Goal: Information Seeking & Learning: Check status

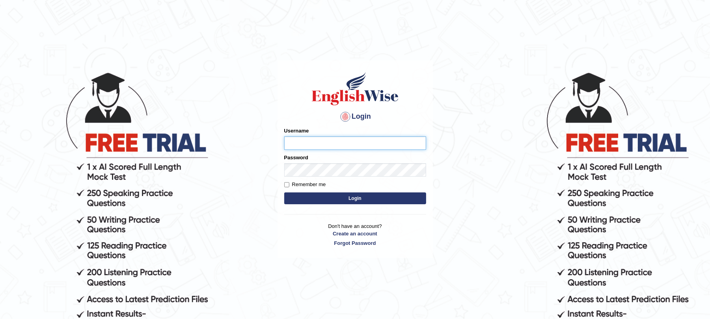
type input "9bands"
click at [329, 196] on button "Login" at bounding box center [355, 198] width 142 height 12
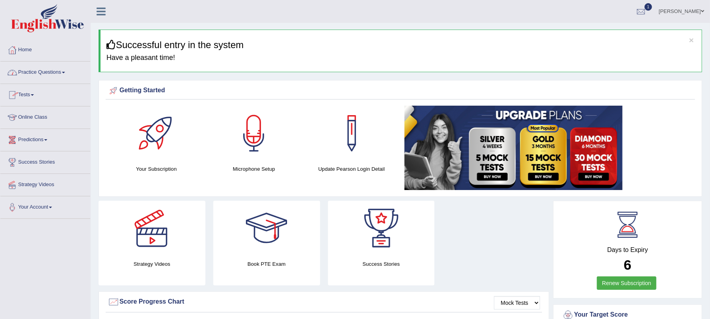
click at [39, 100] on link "Tests" at bounding box center [45, 94] width 90 height 20
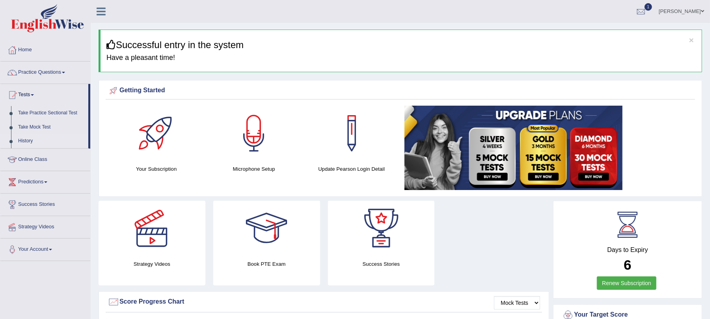
click at [32, 141] on link "History" at bounding box center [52, 141] width 74 height 14
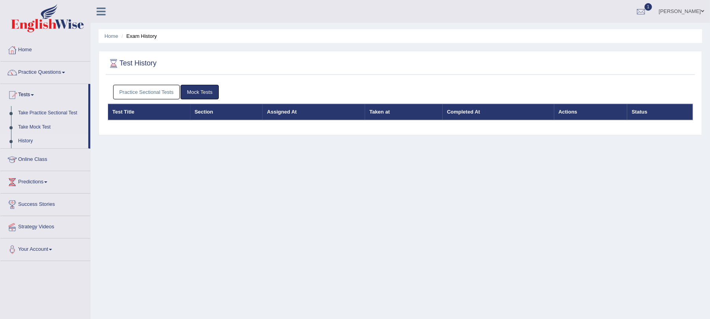
click at [203, 94] on link "Mock Tests" at bounding box center [200, 92] width 38 height 15
click at [165, 92] on link "Practice Sectional Tests" at bounding box center [146, 92] width 67 height 15
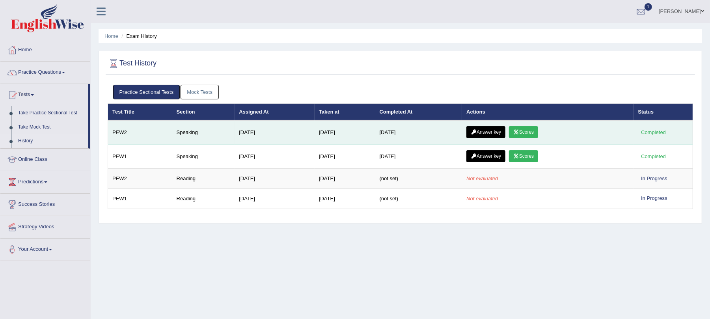
click at [524, 133] on link "Scores" at bounding box center [523, 132] width 29 height 12
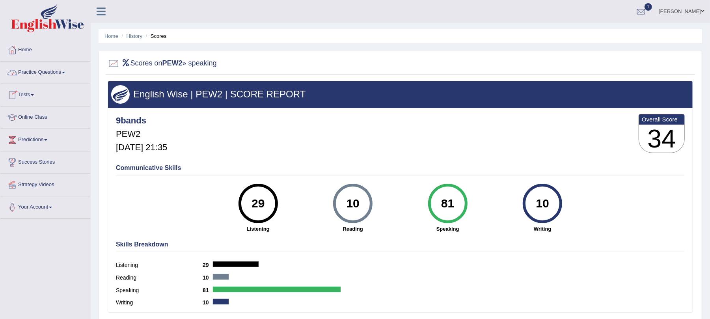
click at [30, 76] on link "Practice Questions" at bounding box center [45, 72] width 90 height 20
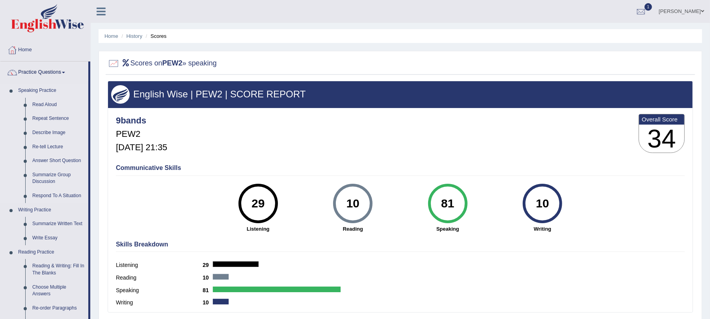
click at [47, 89] on link "Speaking Practice" at bounding box center [52, 91] width 74 height 14
click at [44, 100] on link "Read Aloud" at bounding box center [59, 105] width 60 height 14
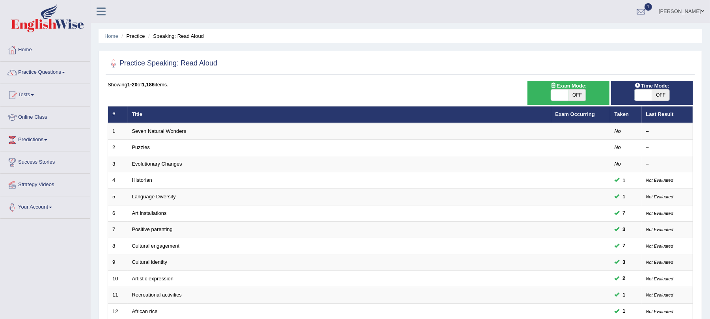
click at [34, 94] on link "Tests" at bounding box center [45, 94] width 90 height 20
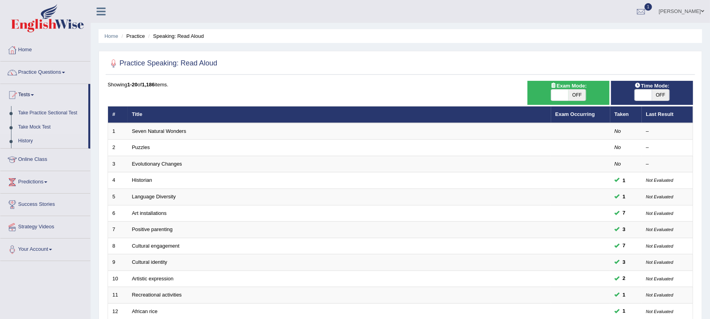
click at [34, 125] on link "Take Mock Test" at bounding box center [52, 127] width 74 height 14
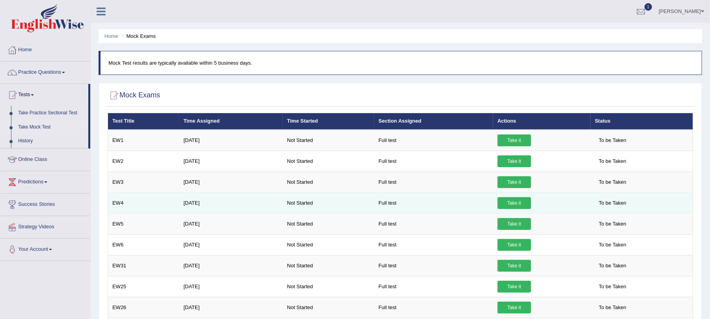
click at [426, 204] on td "Full test" at bounding box center [433, 202] width 119 height 21
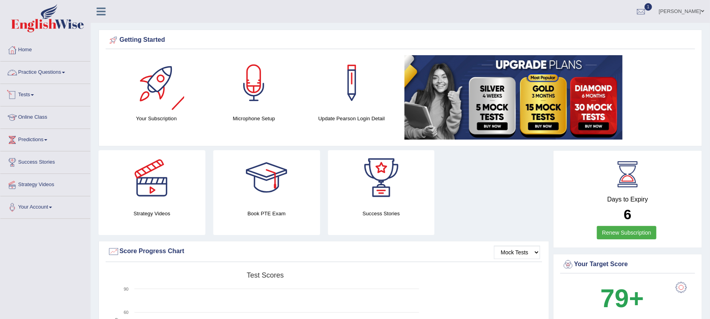
click at [54, 73] on link "Practice Questions" at bounding box center [45, 72] width 90 height 20
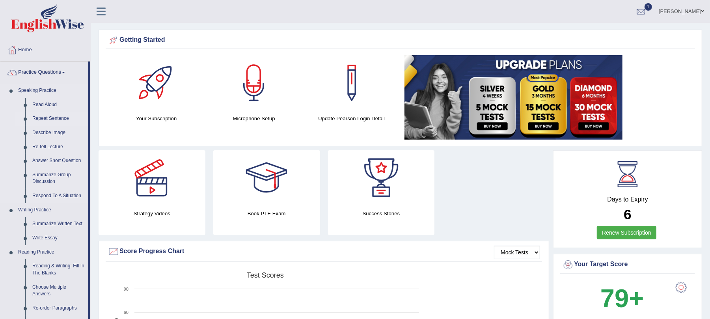
click at [49, 117] on link "Repeat Sentence" at bounding box center [59, 119] width 60 height 14
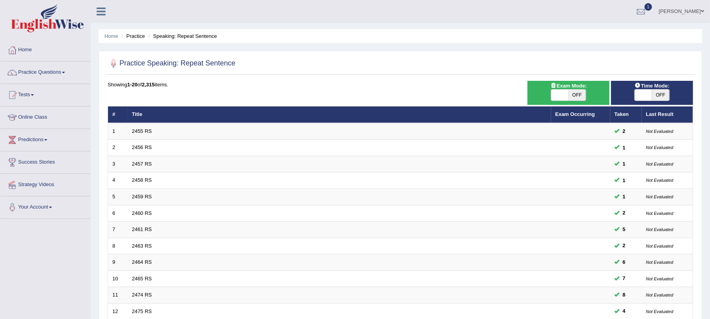
click at [574, 93] on span "OFF" at bounding box center [577, 95] width 17 height 11
checkbox input "true"
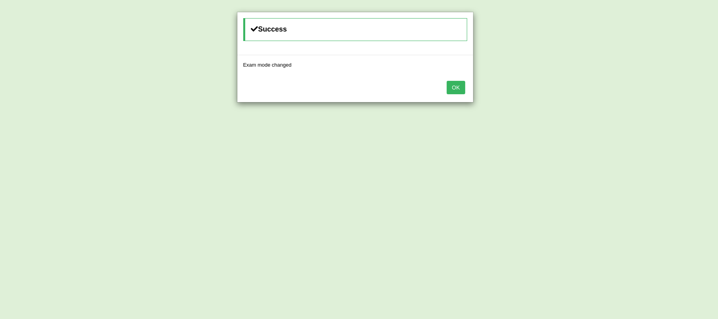
click at [457, 89] on button "OK" at bounding box center [456, 87] width 18 height 13
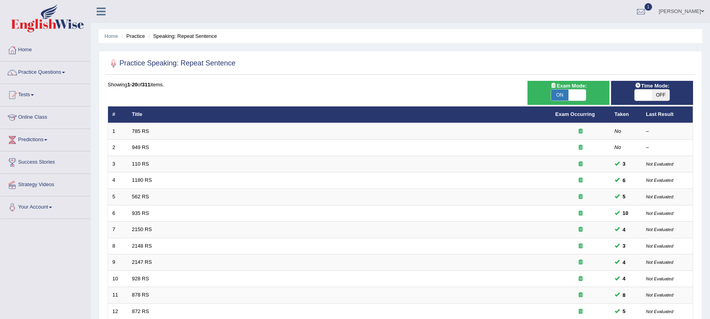
click at [659, 95] on span "OFF" at bounding box center [660, 95] width 17 height 11
checkbox input "true"
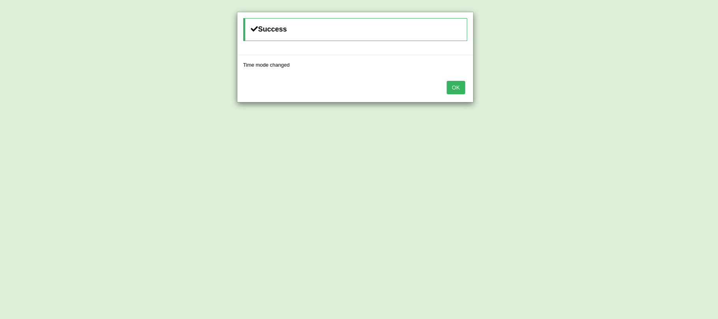
click at [449, 90] on button "OK" at bounding box center [456, 87] width 18 height 13
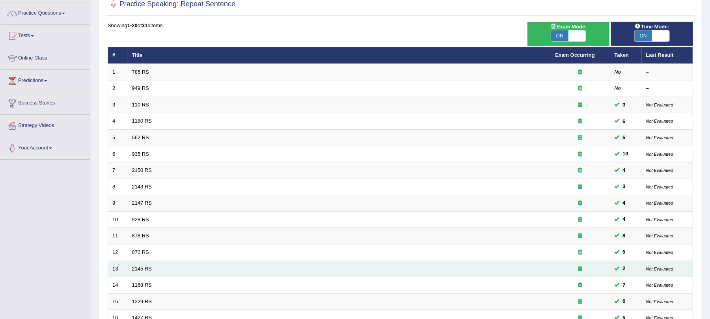
scroll to position [207, 0]
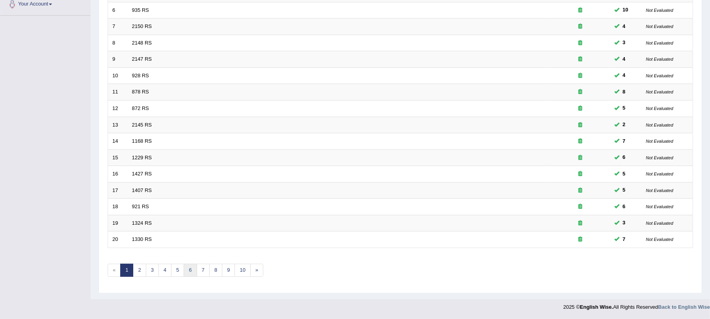
click at [194, 270] on link "6" at bounding box center [190, 270] width 13 height 13
click at [204, 274] on link "7" at bounding box center [203, 270] width 13 height 13
click at [214, 270] on link "9" at bounding box center [215, 270] width 13 height 13
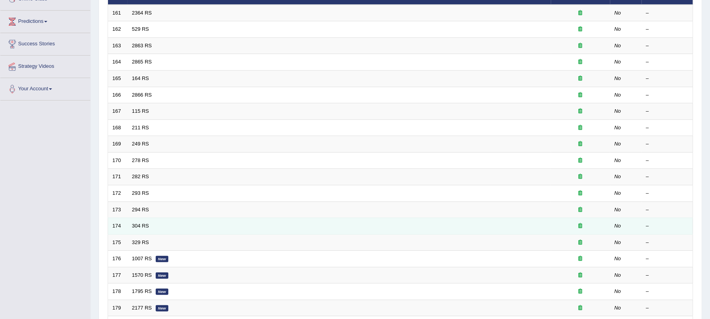
scroll to position [207, 0]
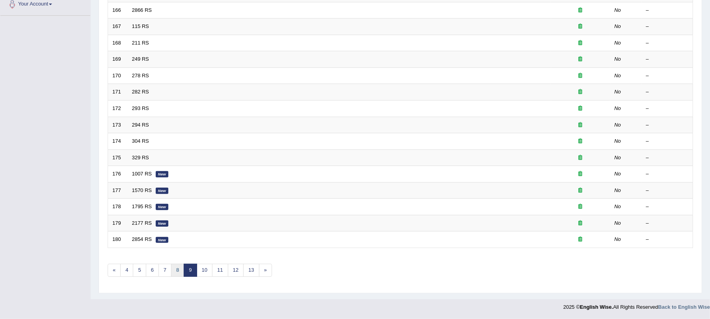
click at [177, 271] on link "8" at bounding box center [177, 270] width 13 height 13
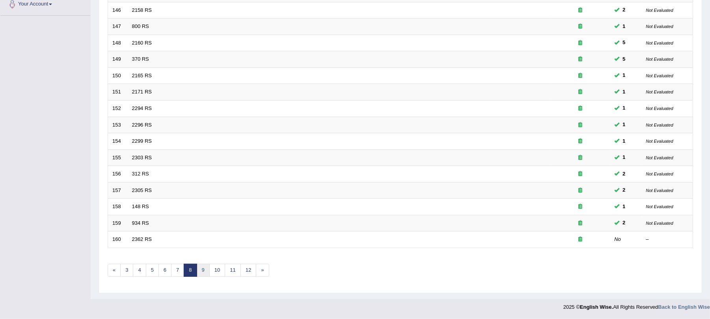
click at [201, 272] on link "9" at bounding box center [203, 270] width 13 height 13
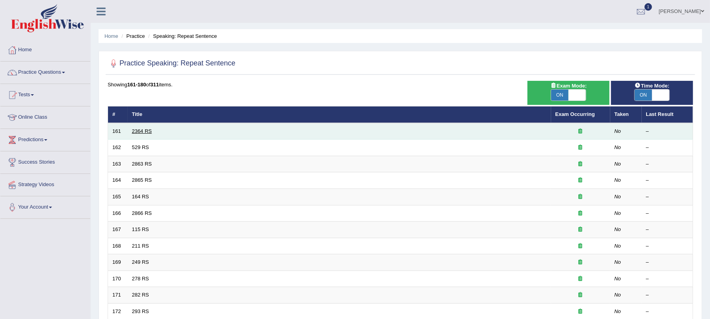
click at [147, 129] on link "2364 RS" at bounding box center [142, 131] width 20 height 6
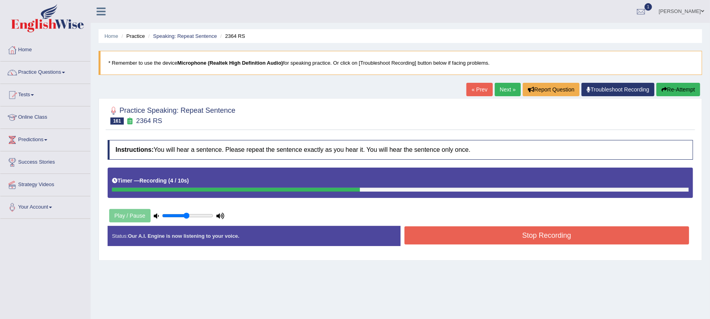
click at [445, 237] on button "Stop Recording" at bounding box center [547, 235] width 285 height 18
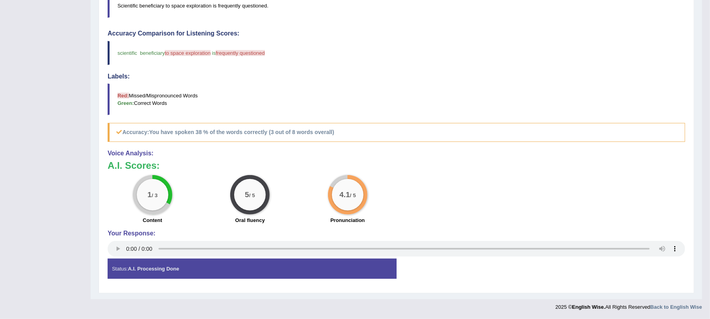
scroll to position [39, 0]
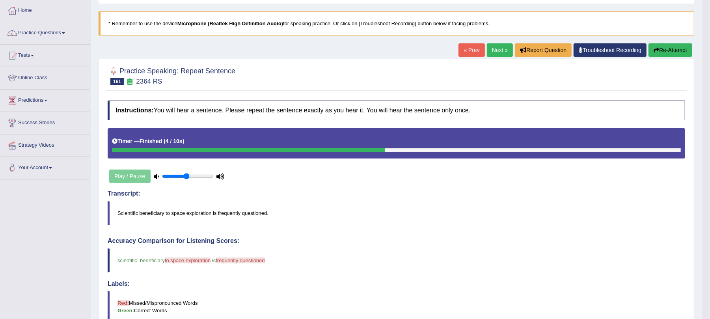
click at [671, 51] on button "Re-Attempt" at bounding box center [671, 49] width 44 height 13
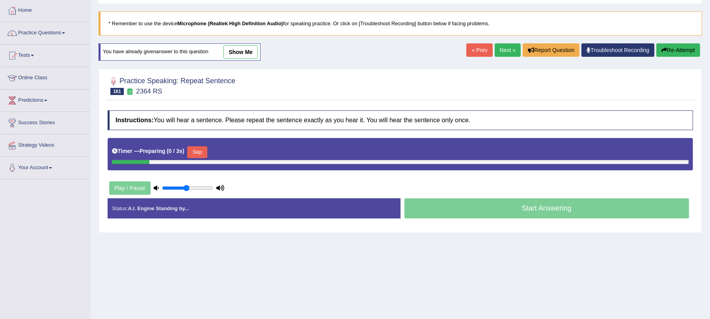
scroll to position [39, 0]
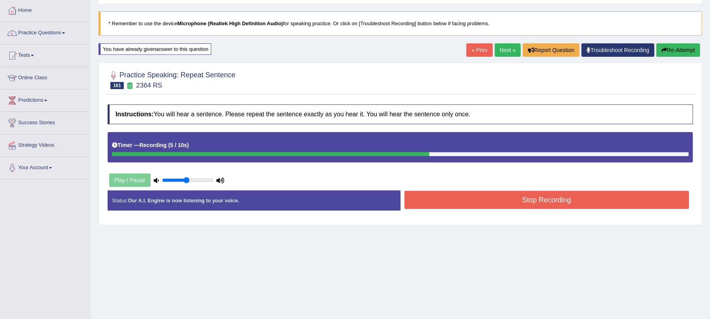
click at [450, 204] on button "Stop Recording" at bounding box center [547, 200] width 285 height 18
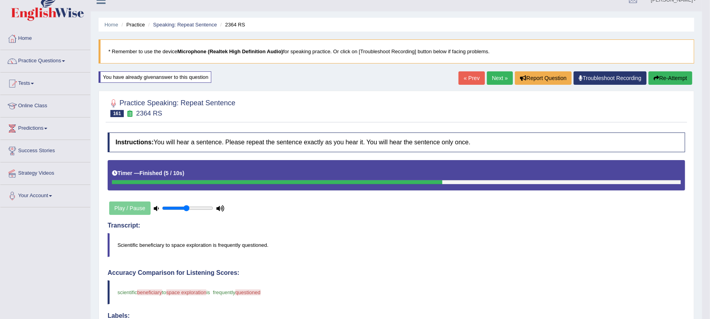
scroll to position [0, 0]
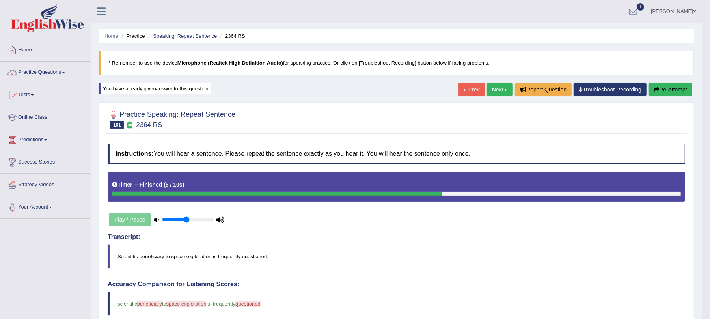
click at [671, 87] on button "Re-Attempt" at bounding box center [671, 89] width 44 height 13
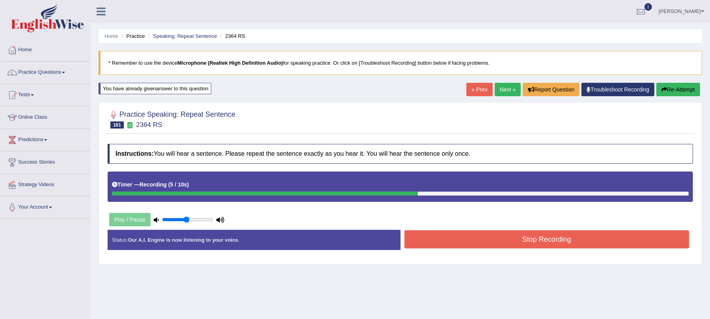
click at [431, 237] on button "Stop Recording" at bounding box center [547, 239] width 285 height 18
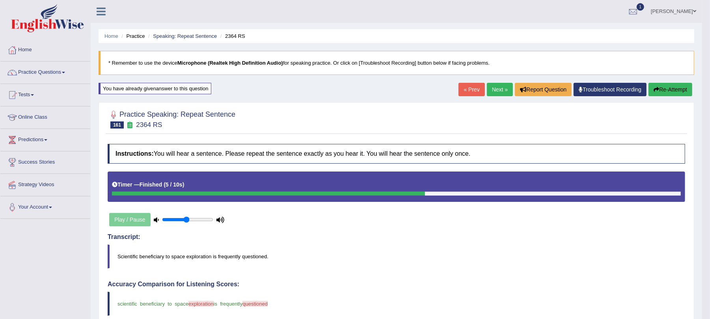
click at [493, 90] on link "Next »" at bounding box center [500, 89] width 26 height 13
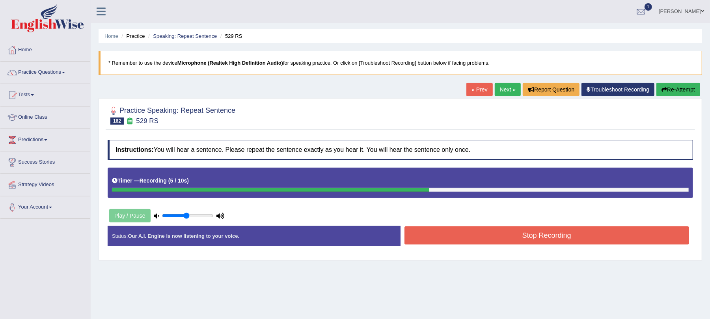
click at [474, 240] on button "Stop Recording" at bounding box center [547, 235] width 285 height 18
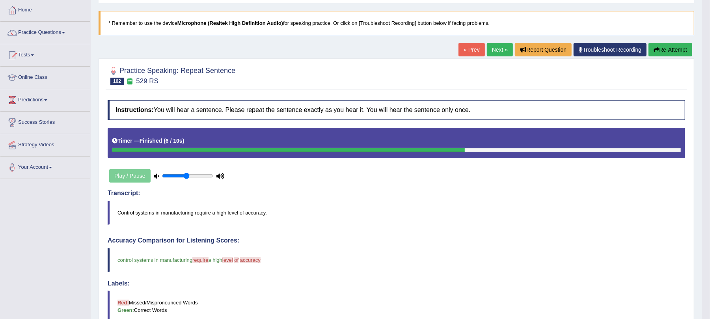
scroll to position [39, 0]
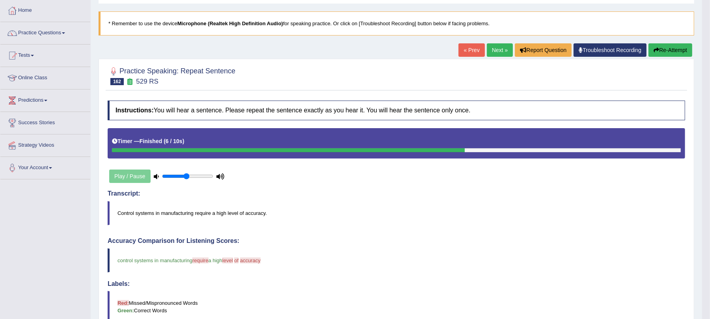
click at [666, 52] on button "Re-Attempt" at bounding box center [671, 49] width 44 height 13
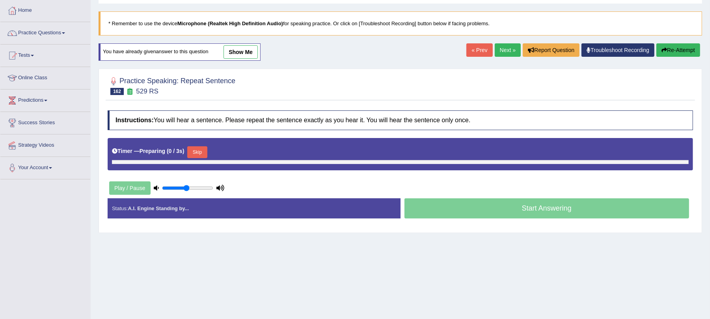
scroll to position [39, 0]
click at [207, 149] on button "Skip" at bounding box center [197, 152] width 20 height 12
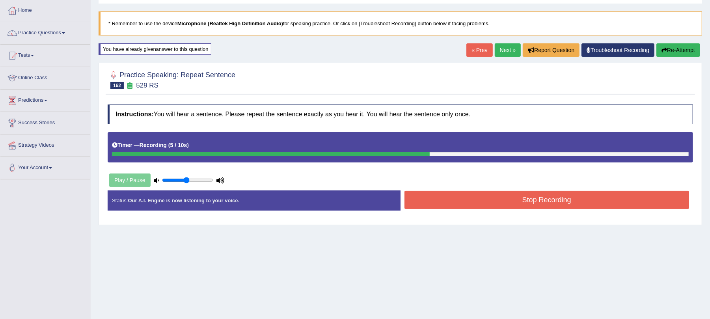
click at [453, 201] on button "Stop Recording" at bounding box center [547, 200] width 285 height 18
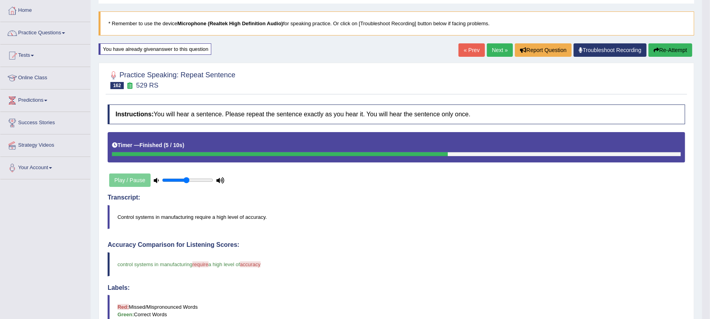
click at [674, 57] on button "Re-Attempt" at bounding box center [671, 49] width 44 height 13
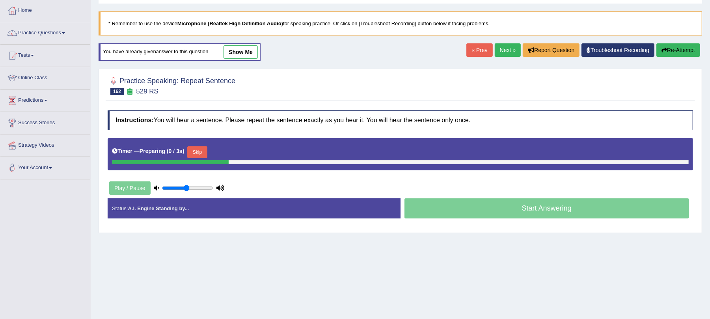
click at [207, 153] on button "Skip" at bounding box center [197, 152] width 20 height 12
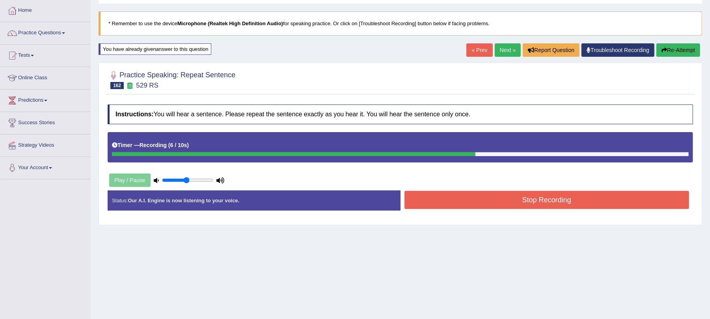
click at [481, 201] on button "Stop Recording" at bounding box center [547, 200] width 285 height 18
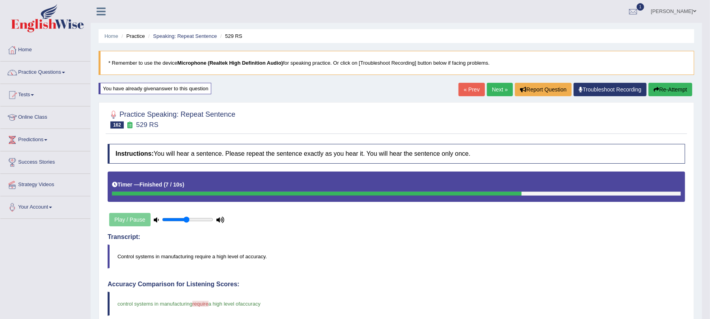
click at [498, 93] on link "Next »" at bounding box center [500, 89] width 26 height 13
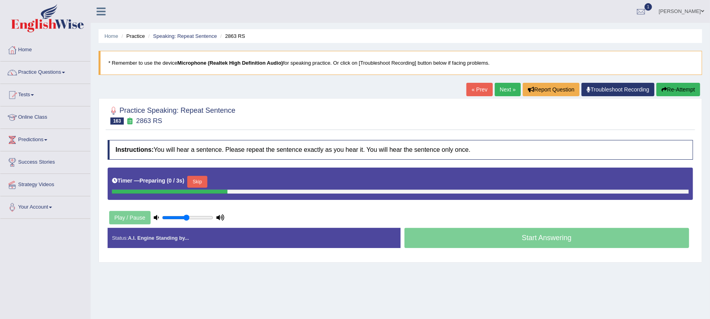
click at [205, 182] on button "Skip" at bounding box center [197, 182] width 20 height 12
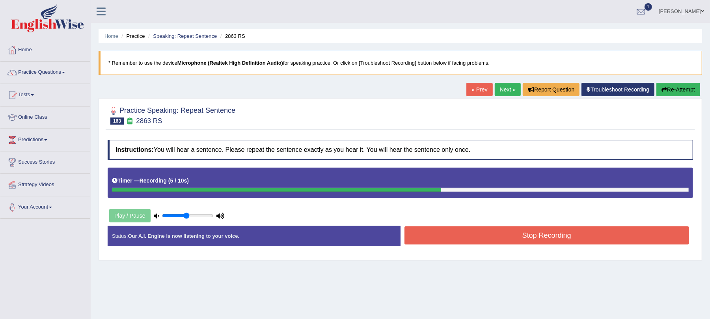
click at [443, 229] on button "Stop Recording" at bounding box center [547, 235] width 285 height 18
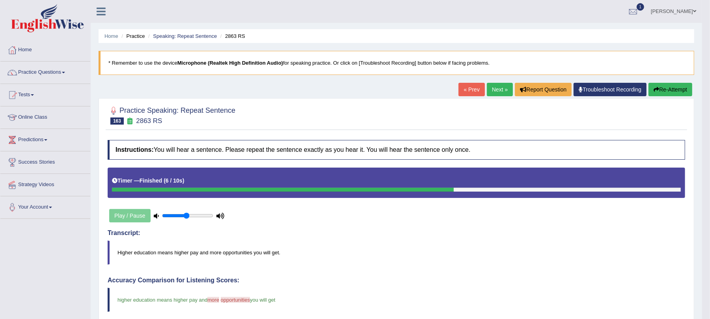
click at [668, 94] on button "Re-Attempt" at bounding box center [671, 89] width 44 height 13
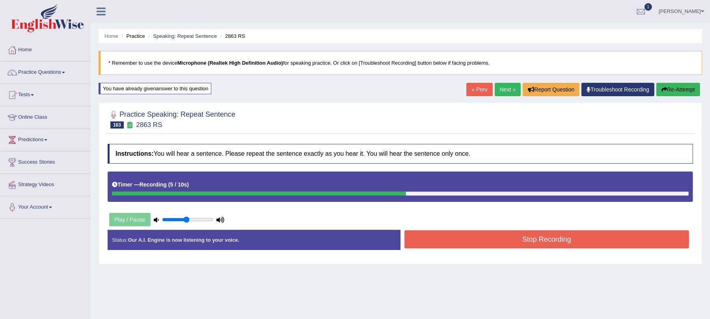
click at [463, 245] on button "Stop Recording" at bounding box center [547, 239] width 285 height 18
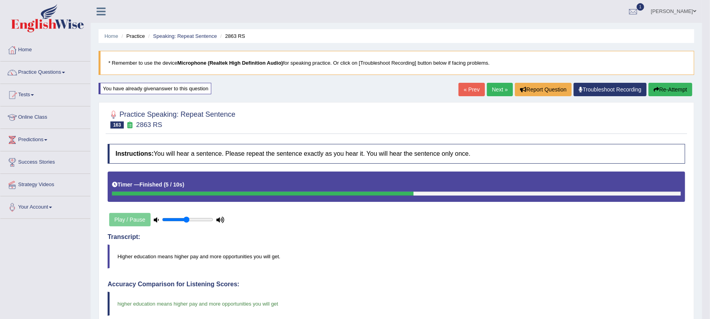
click at [504, 91] on link "Next »" at bounding box center [500, 89] width 26 height 13
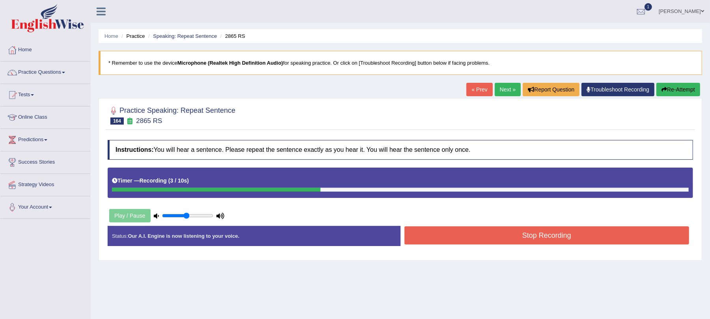
click at [452, 235] on button "Stop Recording" at bounding box center [547, 235] width 285 height 18
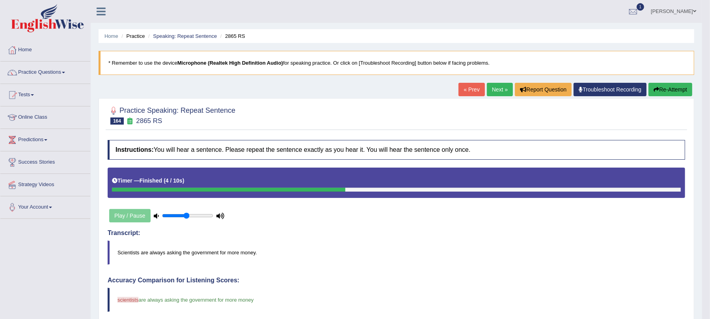
click at [670, 86] on button "Re-Attempt" at bounding box center [671, 89] width 44 height 13
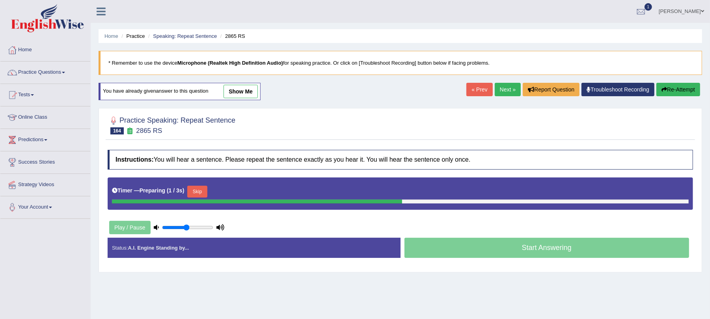
click at [202, 193] on button "Skip" at bounding box center [197, 192] width 20 height 12
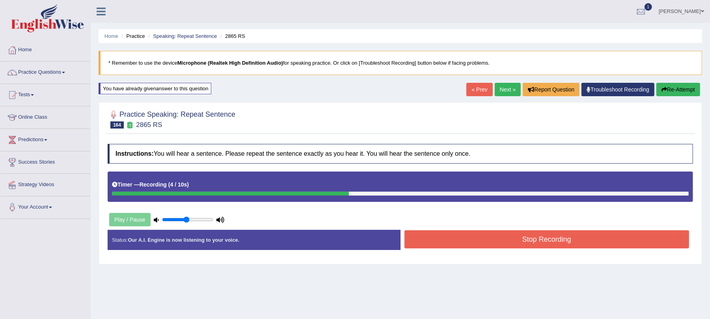
click at [441, 237] on button "Stop Recording" at bounding box center [547, 239] width 285 height 18
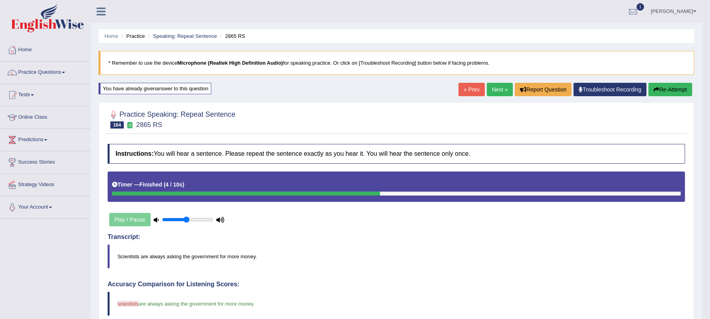
click at [495, 90] on link "Next »" at bounding box center [500, 89] width 26 height 13
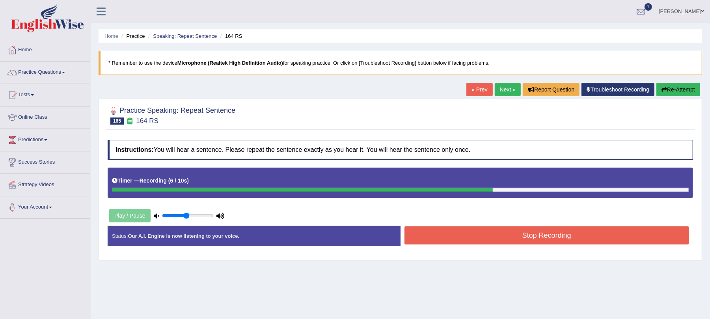
click at [453, 233] on button "Stop Recording" at bounding box center [547, 235] width 285 height 18
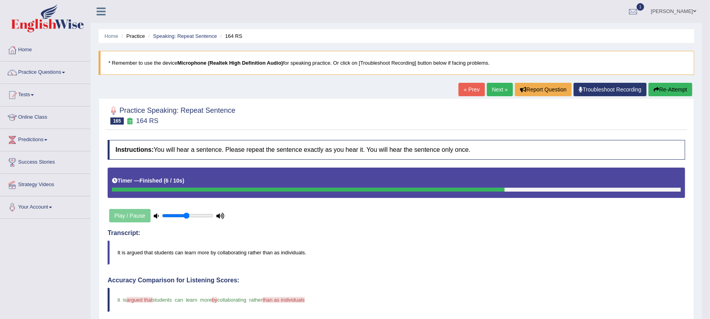
click at [670, 88] on button "Re-Attempt" at bounding box center [671, 89] width 44 height 13
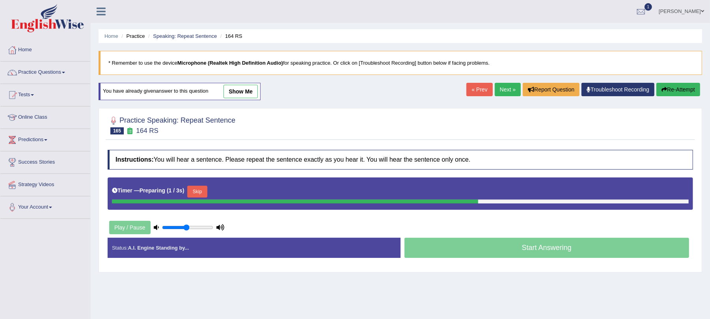
click at [203, 191] on button "Skip" at bounding box center [197, 192] width 20 height 12
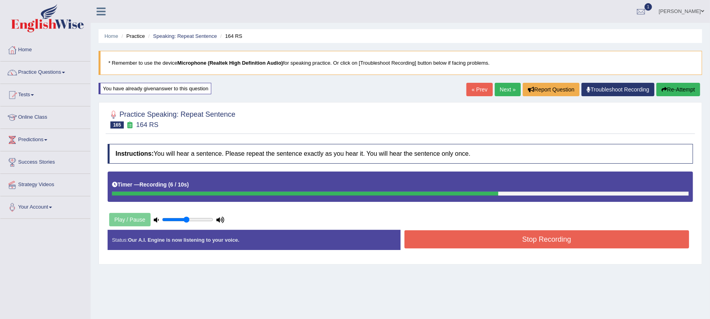
click at [432, 241] on button "Stop Recording" at bounding box center [547, 239] width 285 height 18
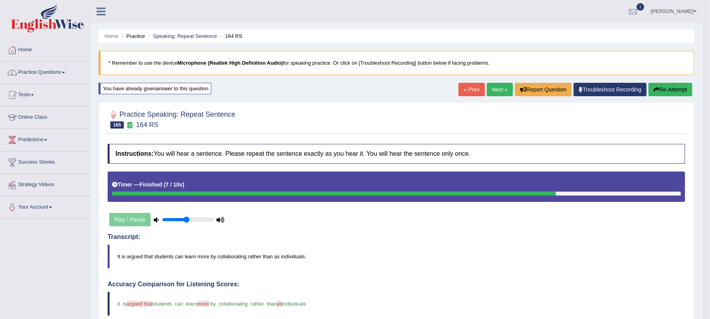
click at [667, 88] on button "Re-Attempt" at bounding box center [671, 89] width 44 height 13
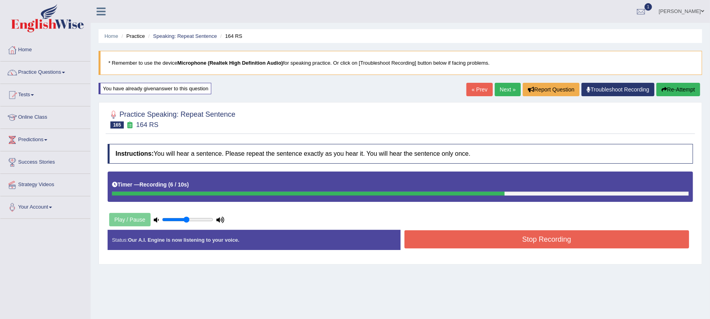
click at [434, 237] on button "Stop Recording" at bounding box center [547, 239] width 285 height 18
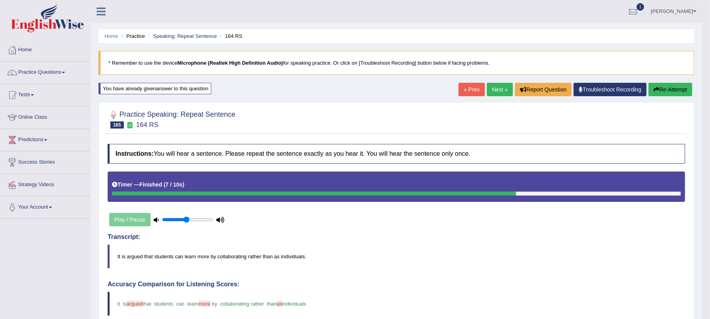
click at [502, 92] on link "Next »" at bounding box center [500, 89] width 26 height 13
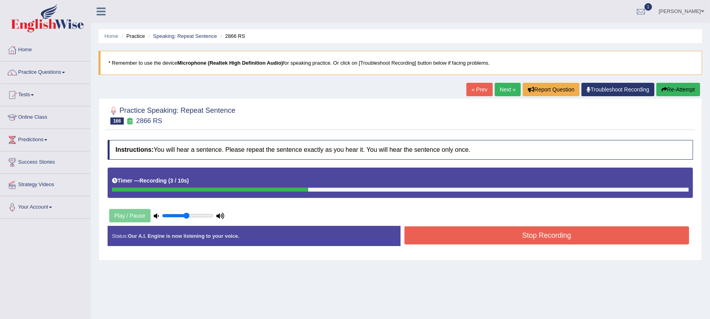
click at [442, 234] on button "Stop Recording" at bounding box center [547, 235] width 285 height 18
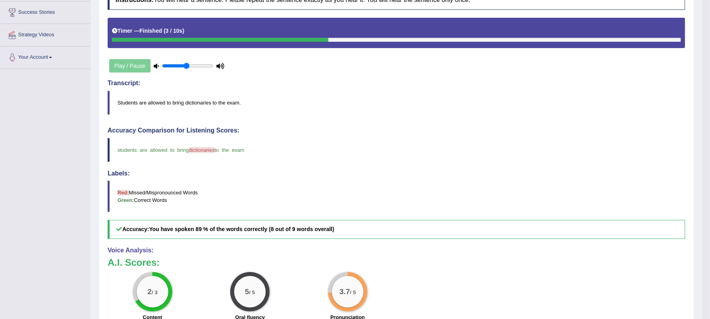
scroll to position [39, 0]
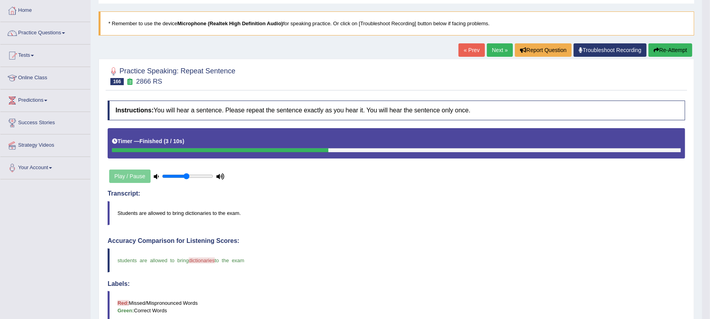
click at [498, 51] on link "Next »" at bounding box center [500, 49] width 26 height 13
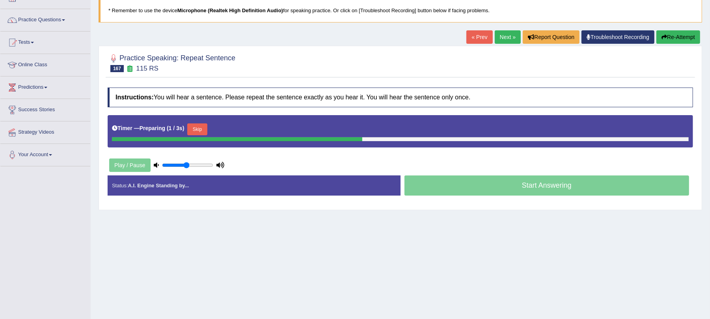
click at [201, 129] on button "Skip" at bounding box center [197, 129] width 20 height 12
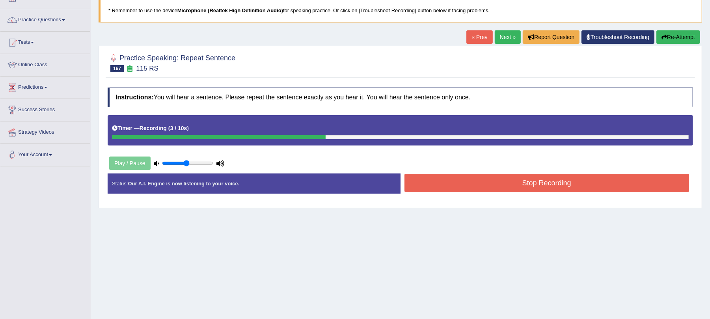
click at [426, 185] on button "Stop Recording" at bounding box center [547, 183] width 285 height 18
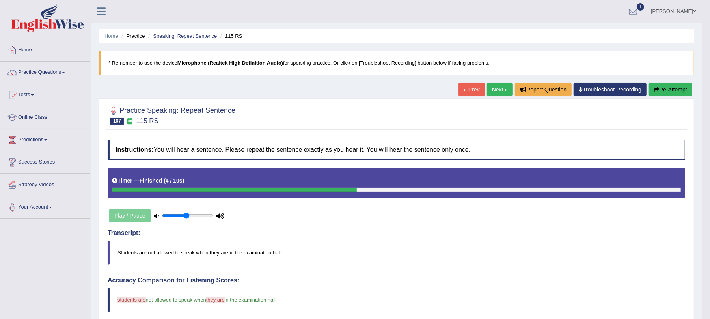
click at [488, 88] on link "Next »" at bounding box center [500, 89] width 26 height 13
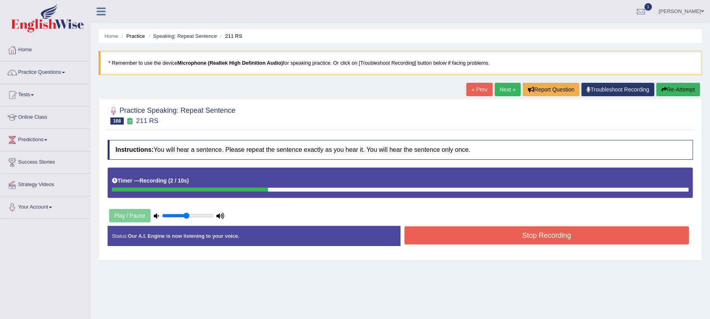
click at [467, 238] on button "Stop Recording" at bounding box center [547, 235] width 285 height 18
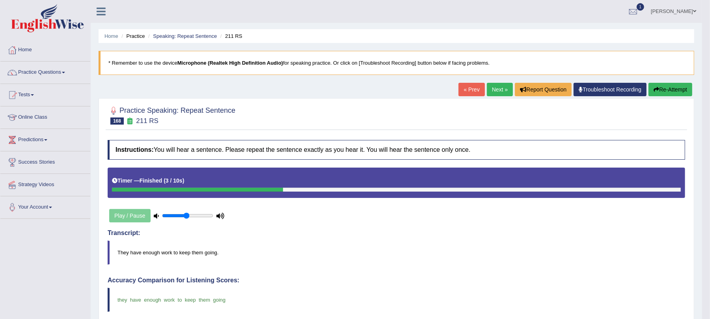
click at [499, 88] on link "Next »" at bounding box center [500, 89] width 26 height 13
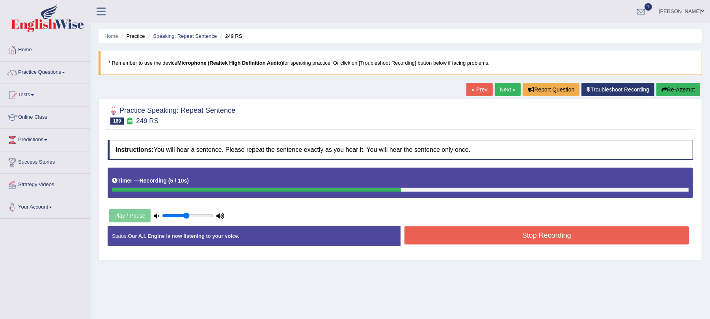
click at [461, 238] on button "Stop Recording" at bounding box center [547, 235] width 285 height 18
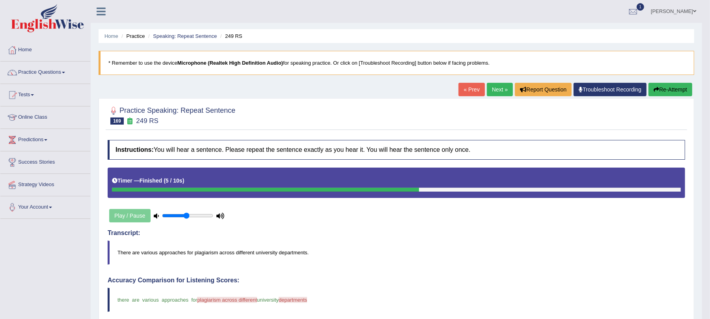
click at [668, 83] on button "Re-Attempt" at bounding box center [671, 89] width 44 height 13
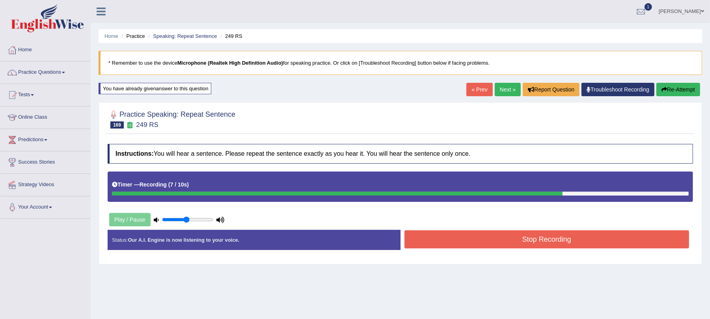
click at [423, 237] on button "Stop Recording" at bounding box center [547, 239] width 285 height 18
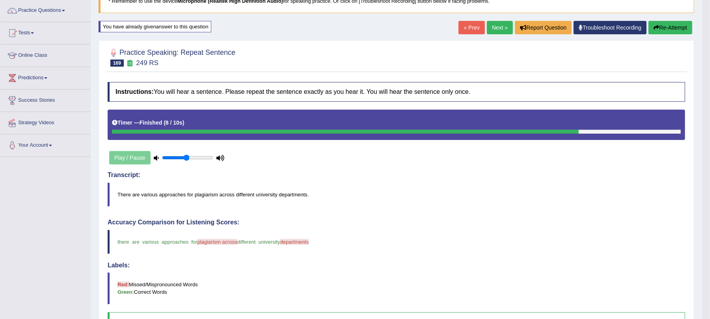
scroll to position [43, 0]
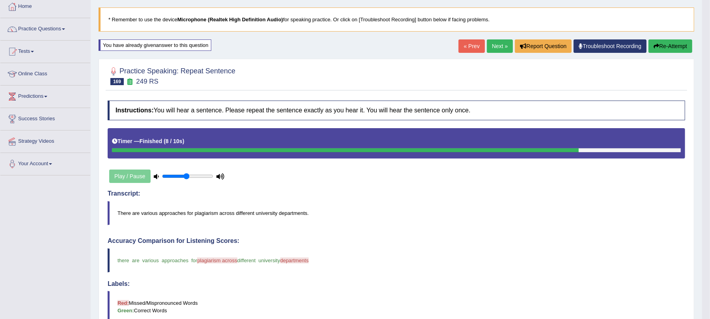
click at [664, 46] on button "Re-Attempt" at bounding box center [671, 45] width 44 height 13
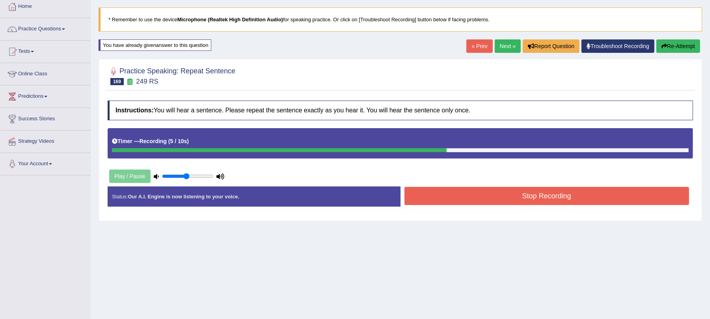
click at [466, 197] on button "Stop Recording" at bounding box center [547, 196] width 285 height 18
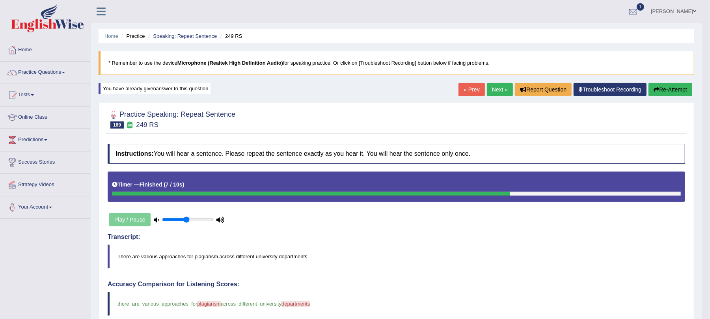
click at [661, 95] on button "Re-Attempt" at bounding box center [671, 89] width 44 height 13
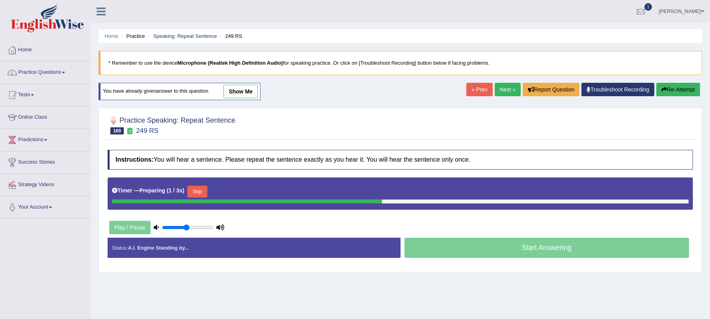
click at [205, 193] on button "Skip" at bounding box center [197, 192] width 20 height 12
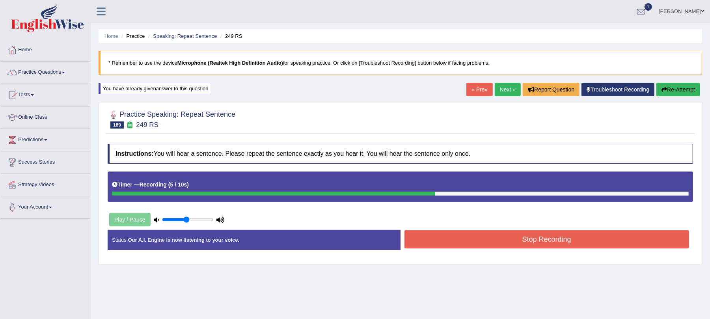
click at [424, 244] on button "Stop Recording" at bounding box center [547, 239] width 285 height 18
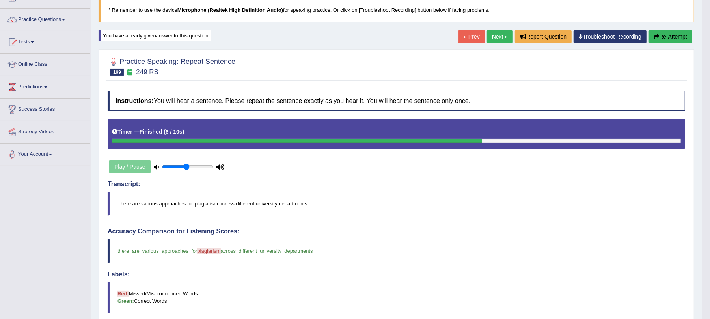
scroll to position [52, 0]
click at [500, 41] on link "Next »" at bounding box center [500, 36] width 26 height 13
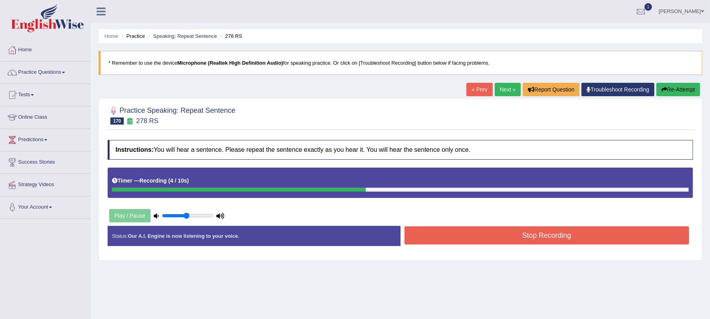
click at [466, 244] on button "Stop Recording" at bounding box center [547, 235] width 285 height 18
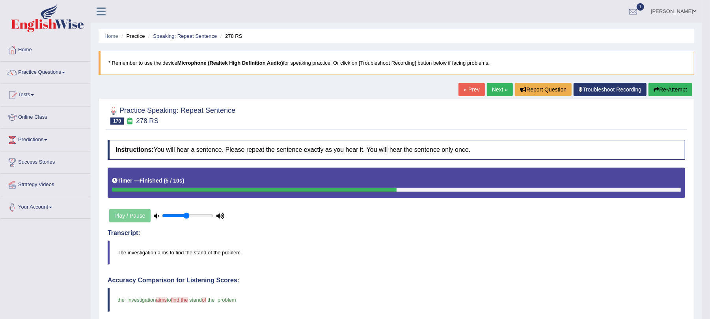
click at [655, 92] on icon "button" at bounding box center [657, 90] width 6 height 6
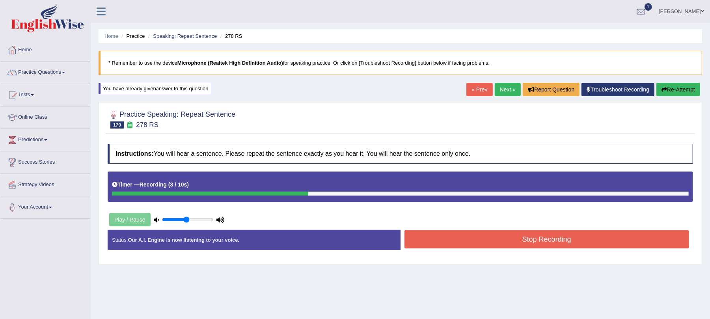
click at [428, 248] on button "Stop Recording" at bounding box center [547, 239] width 285 height 18
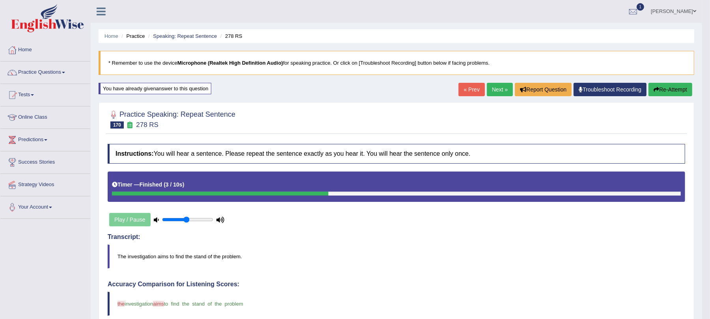
click at [658, 88] on button "Re-Attempt" at bounding box center [671, 89] width 44 height 13
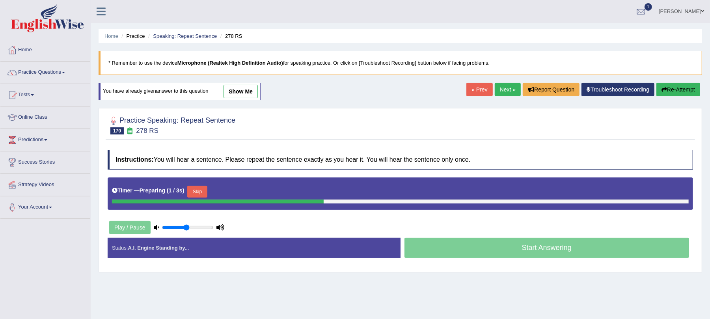
click at [196, 193] on button "Skip" at bounding box center [197, 192] width 20 height 12
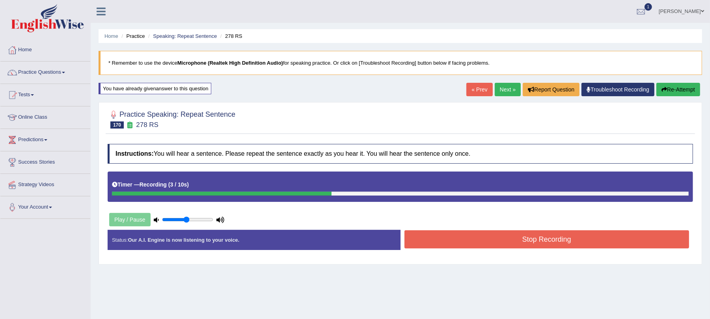
click at [487, 246] on button "Stop Recording" at bounding box center [547, 239] width 285 height 18
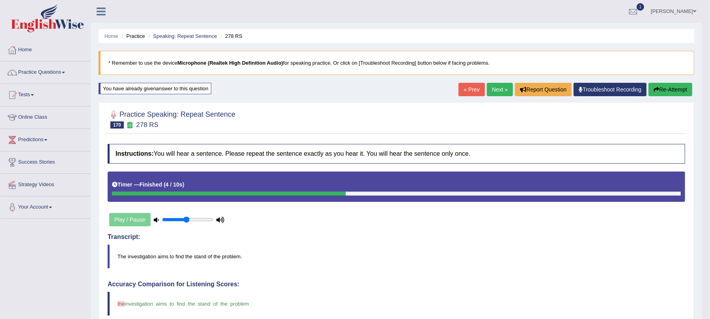
click at [492, 92] on link "Next »" at bounding box center [500, 89] width 26 height 13
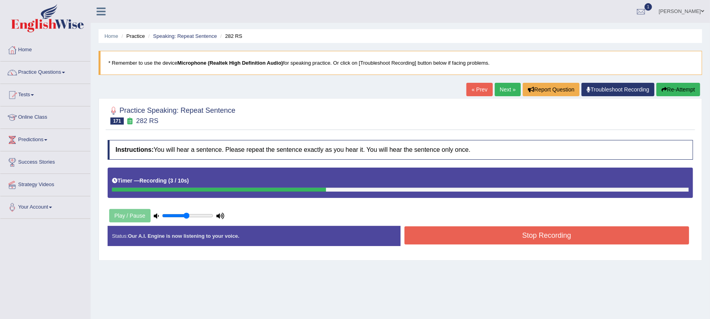
click at [442, 240] on button "Stop Recording" at bounding box center [547, 235] width 285 height 18
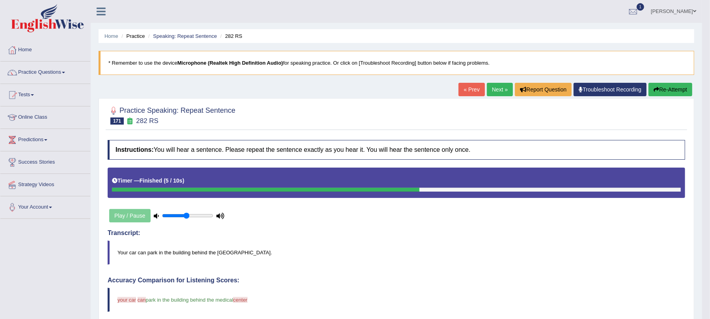
click at [491, 91] on link "Next »" at bounding box center [500, 89] width 26 height 13
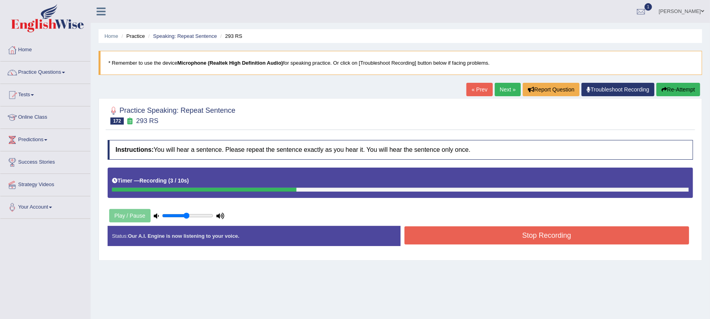
click at [434, 232] on button "Stop Recording" at bounding box center [547, 235] width 285 height 18
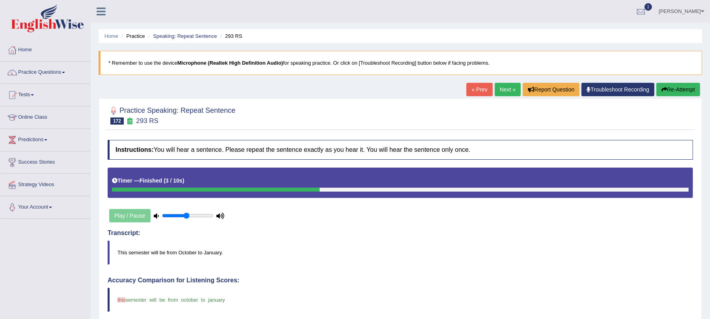
click at [688, 92] on button "Re-Attempt" at bounding box center [678, 89] width 44 height 13
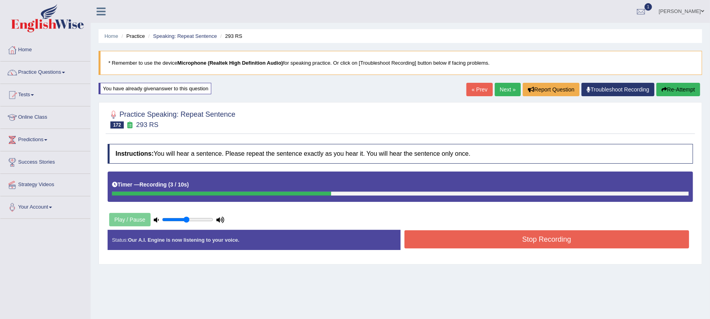
click at [475, 241] on button "Stop Recording" at bounding box center [547, 239] width 285 height 18
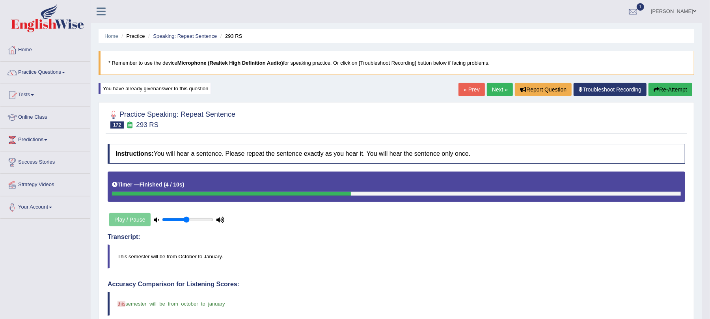
click at [497, 91] on link "Next »" at bounding box center [500, 89] width 26 height 13
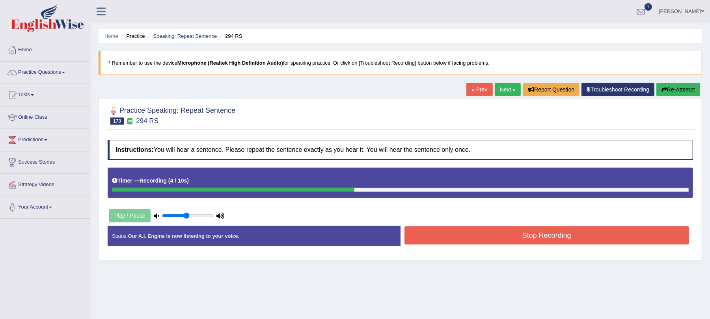
click at [508, 239] on button "Stop Recording" at bounding box center [547, 235] width 285 height 18
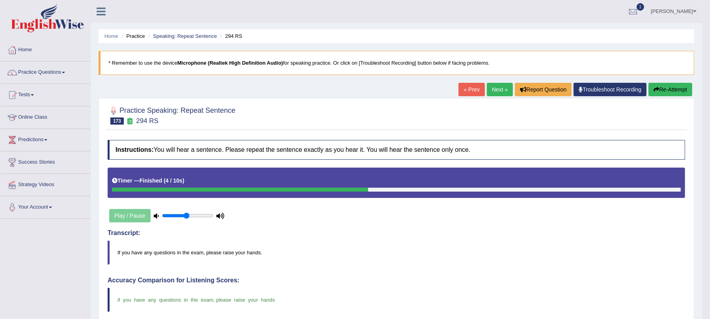
click at [498, 92] on link "Next »" at bounding box center [500, 89] width 26 height 13
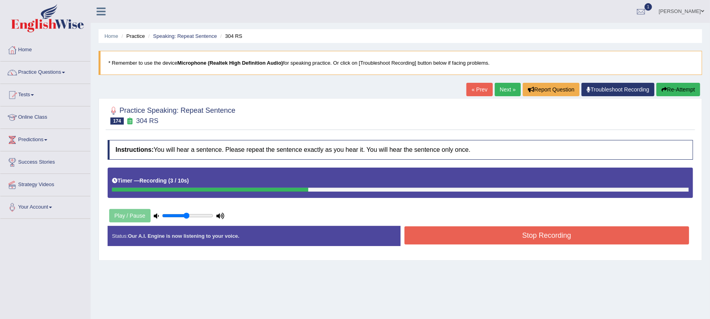
click at [449, 240] on button "Stop Recording" at bounding box center [547, 235] width 285 height 18
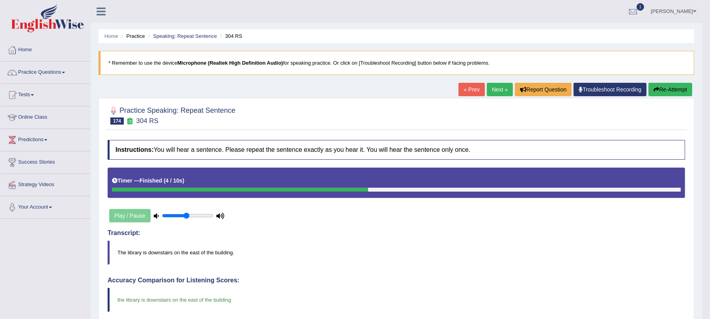
click at [500, 91] on link "Next »" at bounding box center [500, 89] width 26 height 13
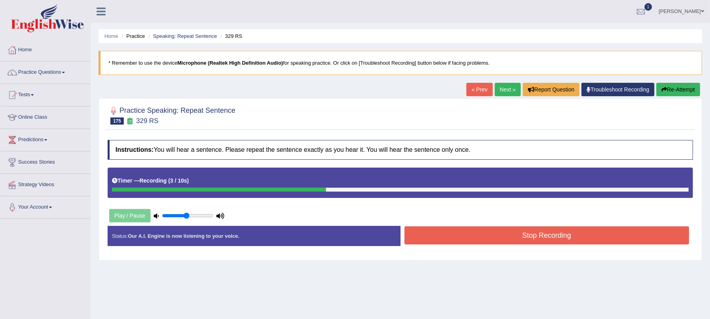
click at [455, 240] on button "Stop Recording" at bounding box center [547, 235] width 285 height 18
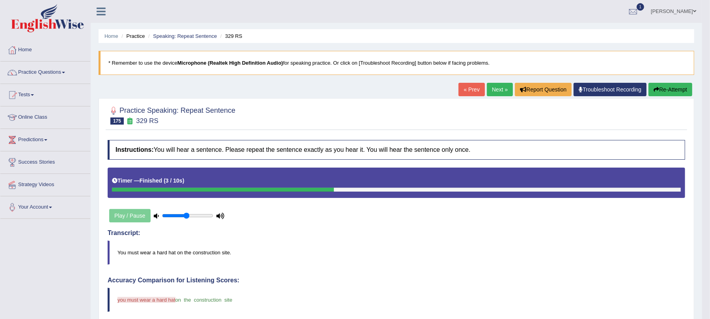
click at [671, 89] on button "Re-Attempt" at bounding box center [671, 89] width 44 height 13
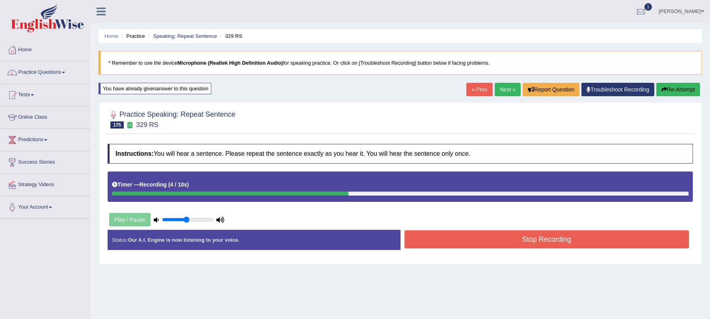
click at [503, 241] on button "Stop Recording" at bounding box center [547, 239] width 285 height 18
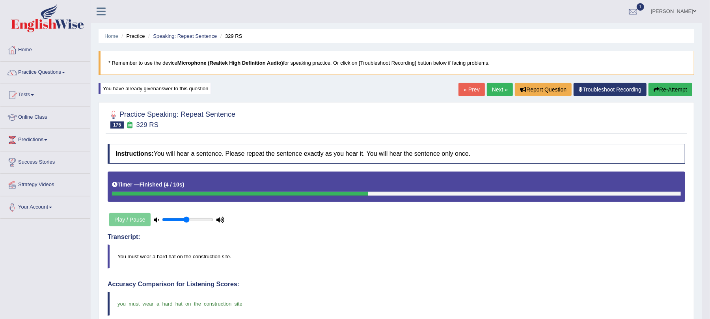
click at [493, 92] on link "Next »" at bounding box center [500, 89] width 26 height 13
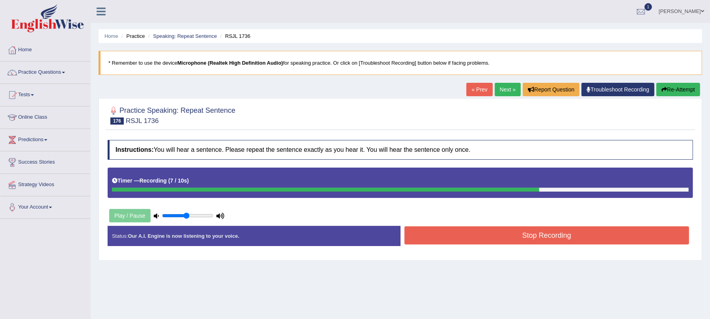
click at [434, 233] on button "Stop Recording" at bounding box center [547, 235] width 285 height 18
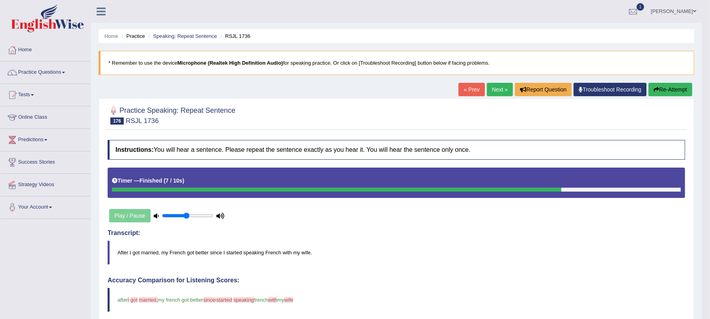
click at [665, 91] on button "Re-Attempt" at bounding box center [671, 89] width 44 height 13
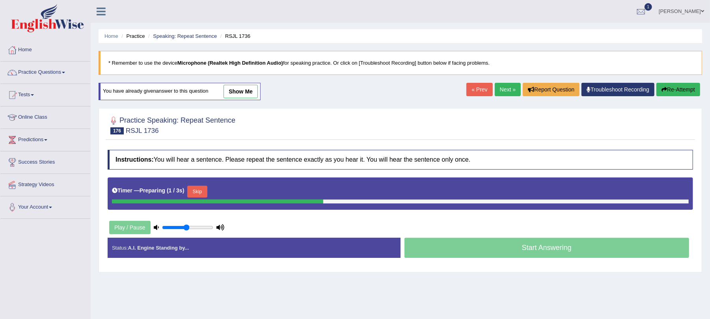
click at [206, 190] on button "Skip" at bounding box center [197, 192] width 20 height 12
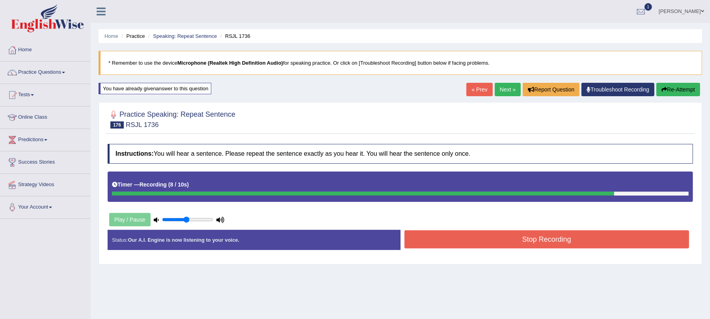
click at [431, 245] on button "Stop Recording" at bounding box center [547, 239] width 285 height 18
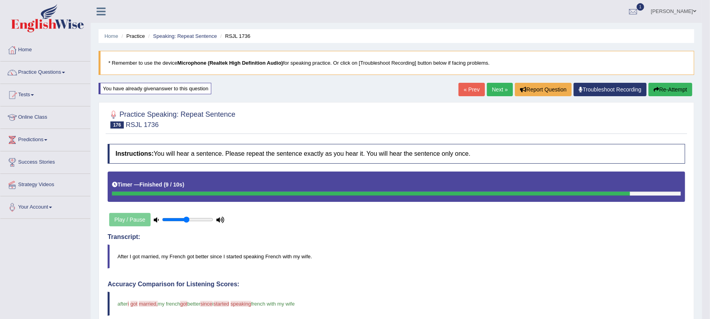
click at [651, 89] on button "Re-Attempt" at bounding box center [671, 89] width 44 height 13
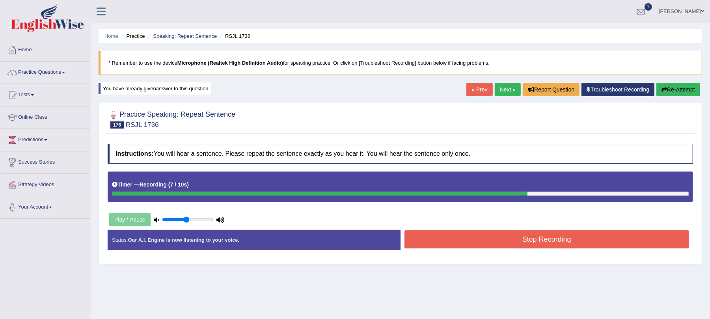
click at [415, 248] on button "Stop Recording" at bounding box center [547, 239] width 285 height 18
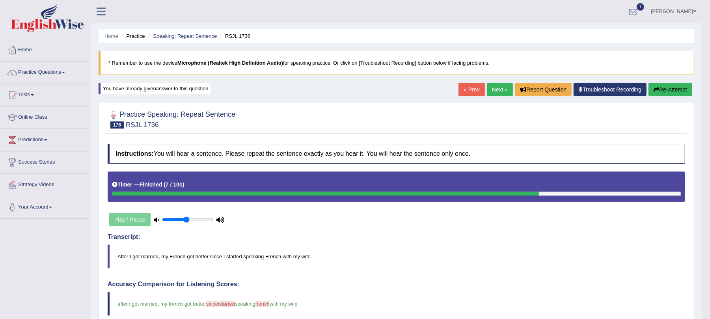
click at [674, 95] on button "Re-Attempt" at bounding box center [671, 89] width 44 height 13
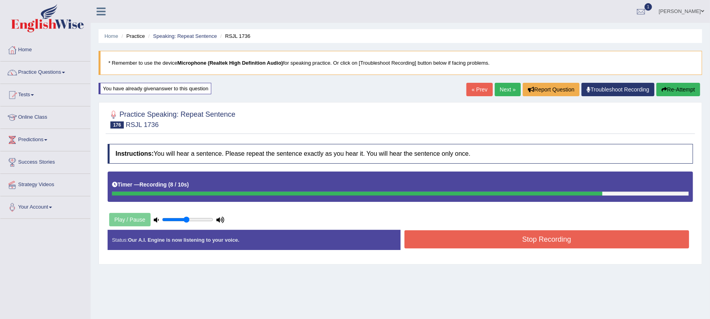
click at [449, 233] on button "Stop Recording" at bounding box center [547, 239] width 285 height 18
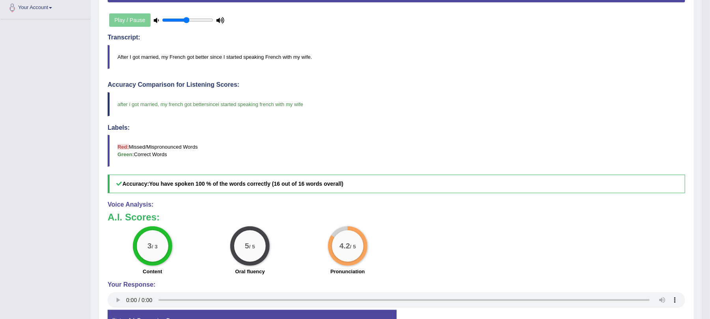
scroll to position [43, 0]
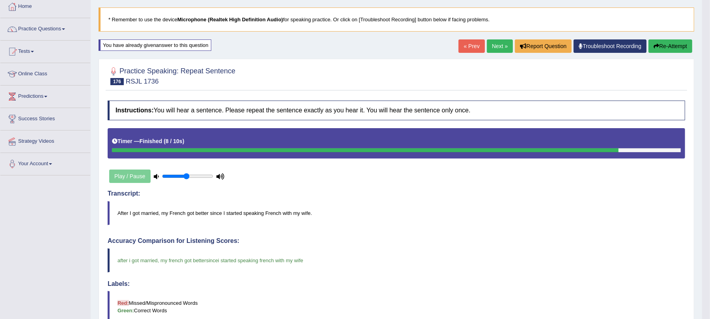
click at [674, 47] on button "Re-Attempt" at bounding box center [671, 45] width 44 height 13
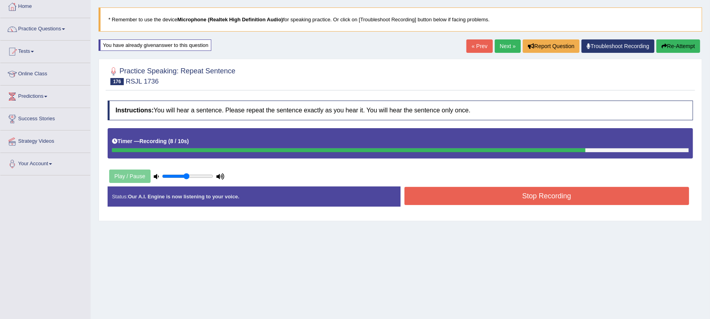
click at [446, 200] on button "Stop Recording" at bounding box center [547, 196] width 285 height 18
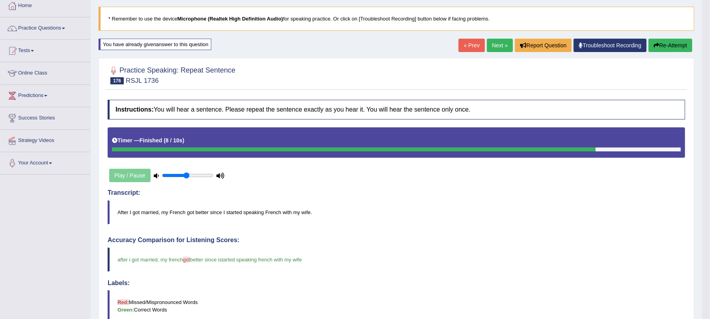
scroll to position [43, 0]
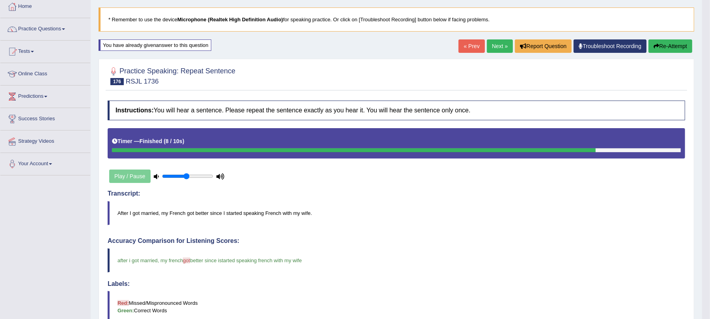
click at [497, 47] on link "Next »" at bounding box center [500, 45] width 26 height 13
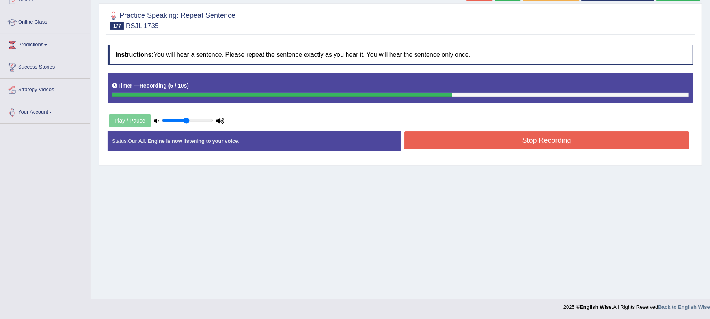
click at [449, 143] on button "Stop Recording" at bounding box center [547, 140] width 285 height 18
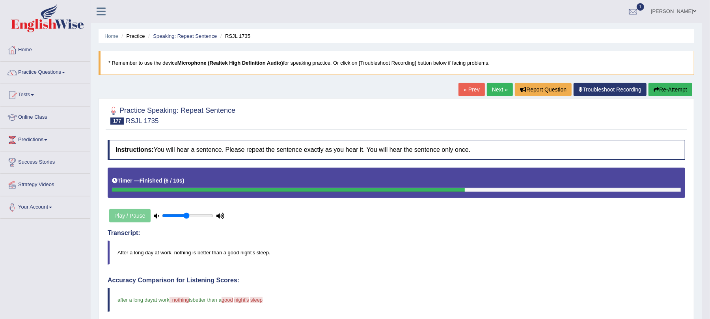
click at [668, 91] on button "Re-Attempt" at bounding box center [671, 89] width 44 height 13
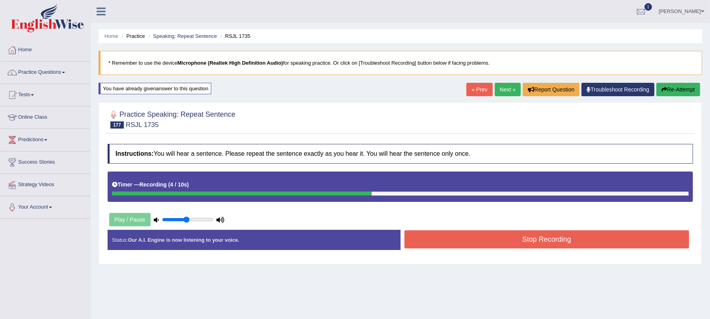
click at [488, 243] on button "Stop Recording" at bounding box center [547, 239] width 285 height 18
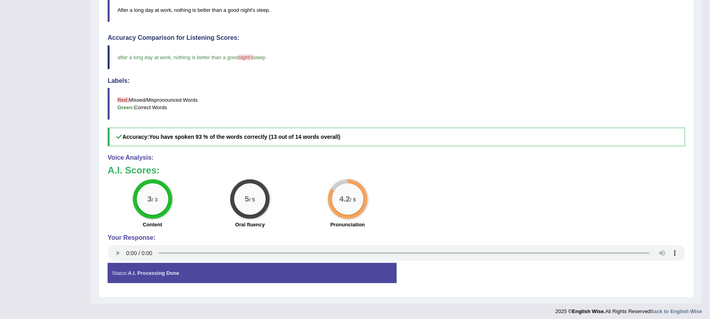
scroll to position [254, 0]
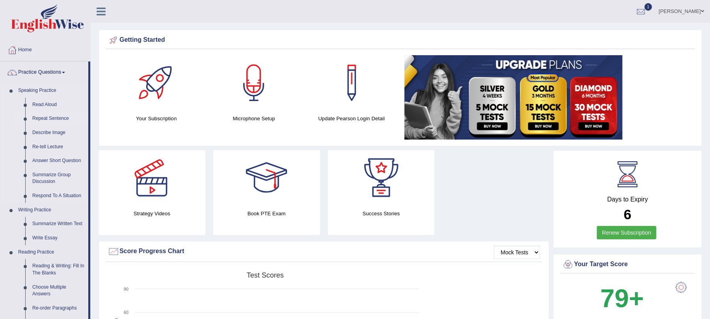
click at [40, 115] on link "Repeat Sentence" at bounding box center [59, 119] width 60 height 14
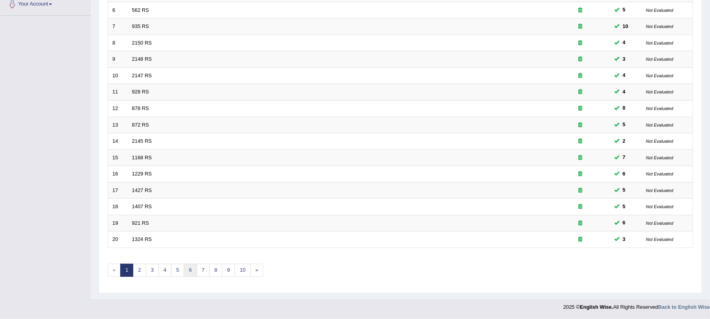
click at [196, 268] on link "6" at bounding box center [190, 270] width 13 height 13
drag, startPoint x: 207, startPoint y: 269, endPoint x: 209, endPoint y: 253, distance: 15.9
click at [208, 269] on link "7" at bounding box center [203, 270] width 13 height 13
click at [207, 265] on link "8" at bounding box center [203, 270] width 13 height 13
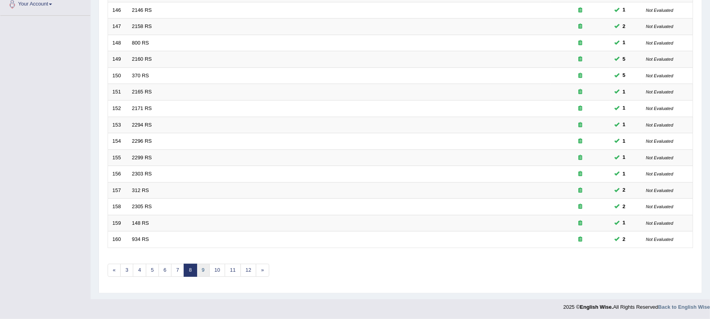
drag, startPoint x: 207, startPoint y: 269, endPoint x: 209, endPoint y: 265, distance: 4.3
click at [207, 269] on link "9" at bounding box center [203, 270] width 13 height 13
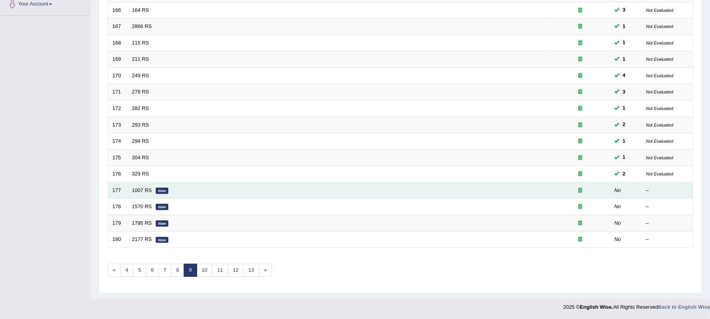
click at [144, 192] on td "1007 RS New" at bounding box center [339, 190] width 423 height 17
click at [145, 187] on link "1007 RS" at bounding box center [142, 190] width 20 height 6
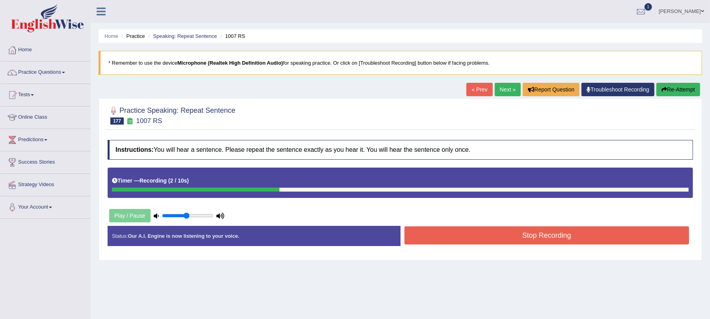
click at [447, 228] on button "Stop Recording" at bounding box center [547, 235] width 285 height 18
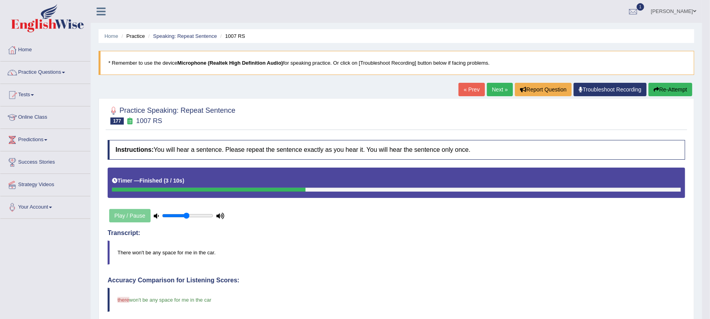
click at [497, 92] on link "Next »" at bounding box center [500, 89] width 26 height 13
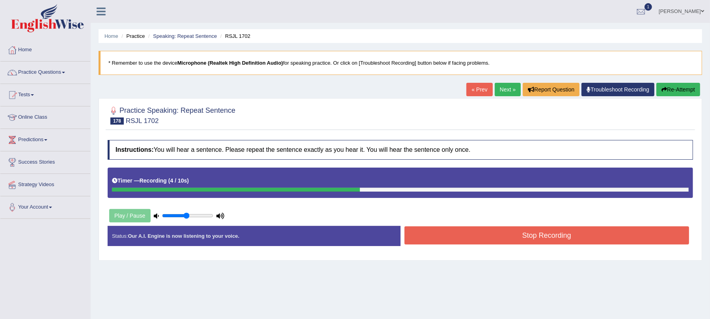
click at [445, 237] on button "Stop Recording" at bounding box center [547, 235] width 285 height 18
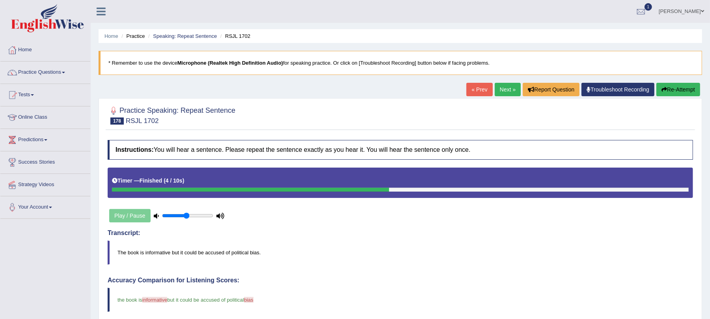
click at [662, 87] on icon "button" at bounding box center [665, 90] width 6 height 6
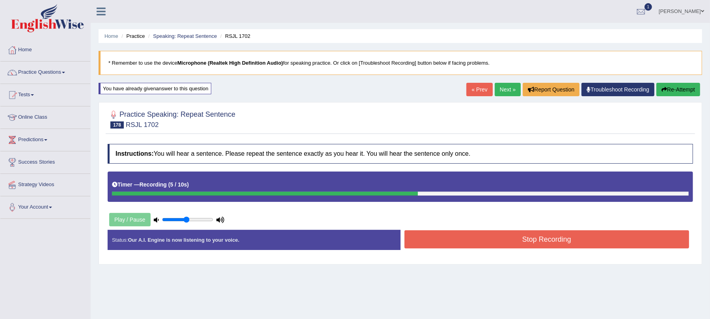
click at [451, 242] on button "Stop Recording" at bounding box center [547, 239] width 285 height 18
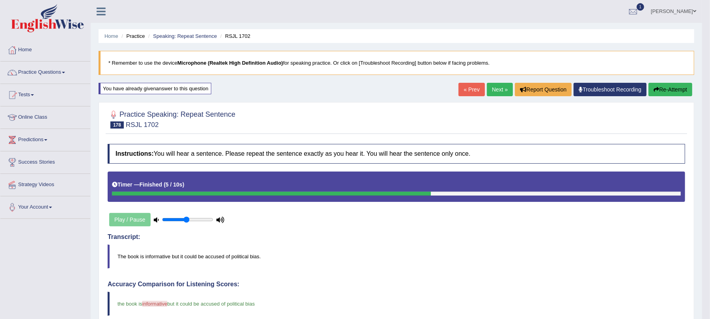
click at [495, 86] on link "Next »" at bounding box center [500, 89] width 26 height 13
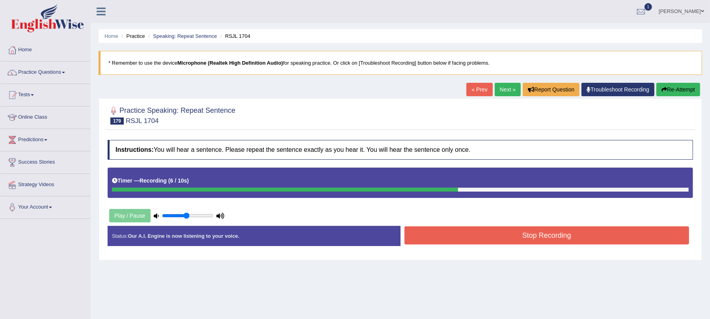
click at [467, 234] on button "Stop Recording" at bounding box center [547, 235] width 285 height 18
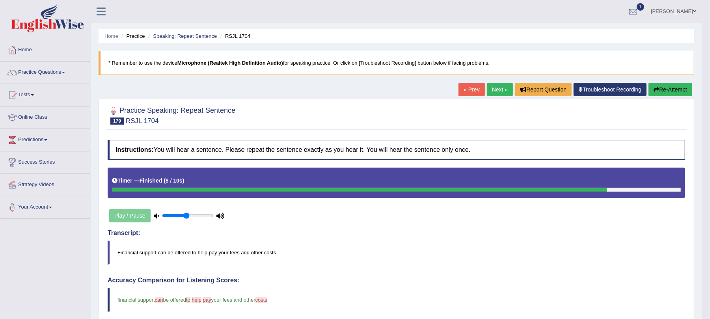
click at [680, 91] on button "Re-Attempt" at bounding box center [671, 89] width 44 height 13
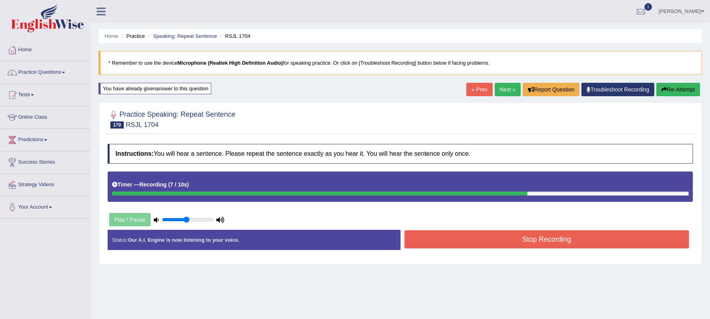
click at [448, 241] on button "Stop Recording" at bounding box center [547, 239] width 285 height 18
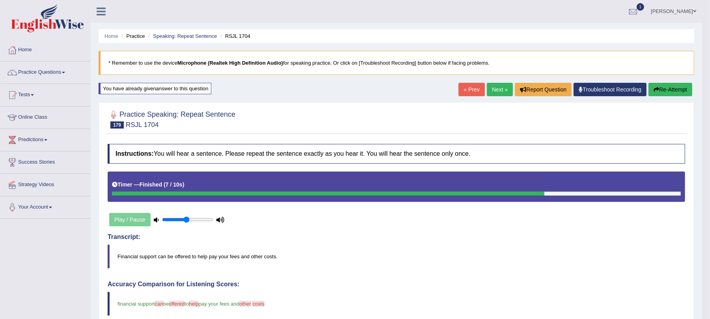
click at [678, 93] on button "Re-Attempt" at bounding box center [671, 89] width 44 height 13
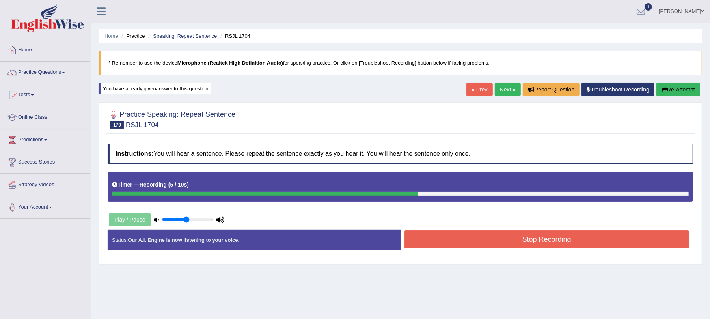
click at [428, 240] on button "Stop Recording" at bounding box center [547, 239] width 285 height 18
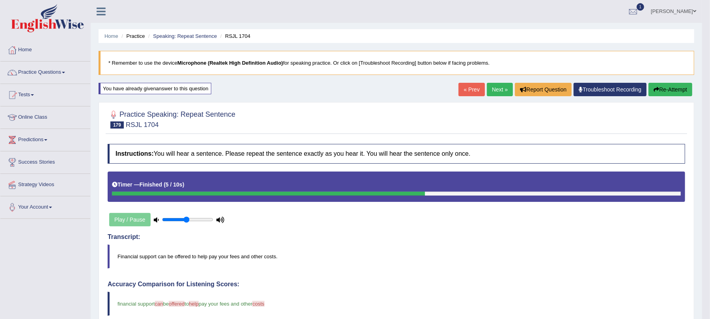
click at [500, 89] on link "Next »" at bounding box center [500, 89] width 26 height 13
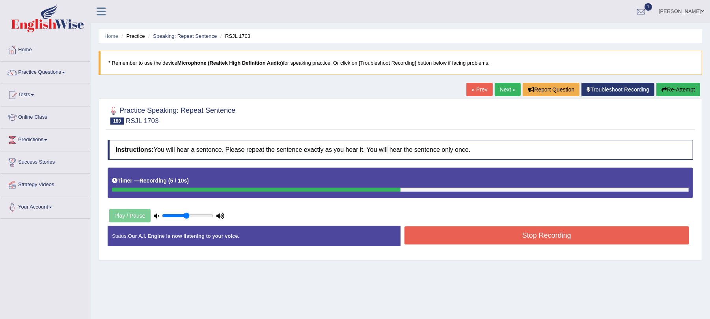
click at [461, 234] on button "Stop Recording" at bounding box center [547, 235] width 285 height 18
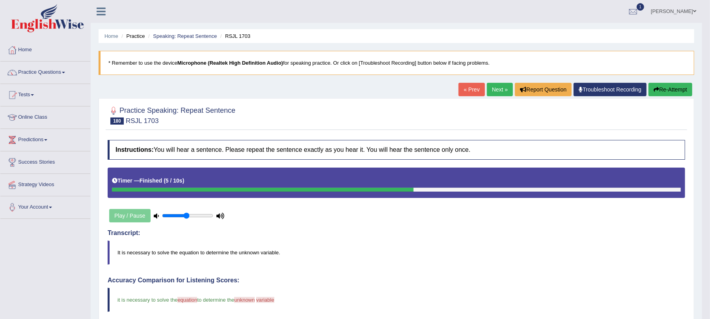
click at [657, 90] on icon "button" at bounding box center [657, 90] width 6 height 6
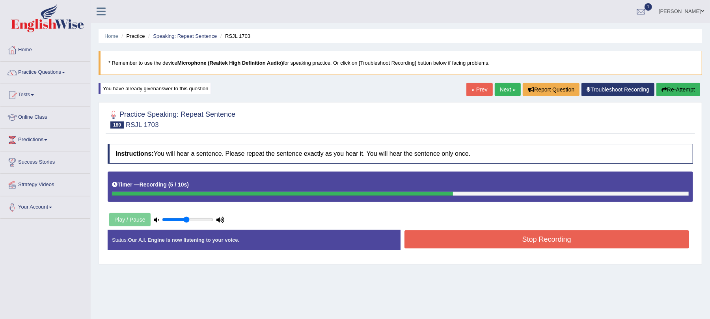
click at [687, 92] on button "Re-Attempt" at bounding box center [678, 89] width 44 height 13
click at [671, 92] on button "Re-Attempt" at bounding box center [678, 89] width 44 height 13
click at [488, 235] on button "Stop Recording" at bounding box center [547, 239] width 285 height 18
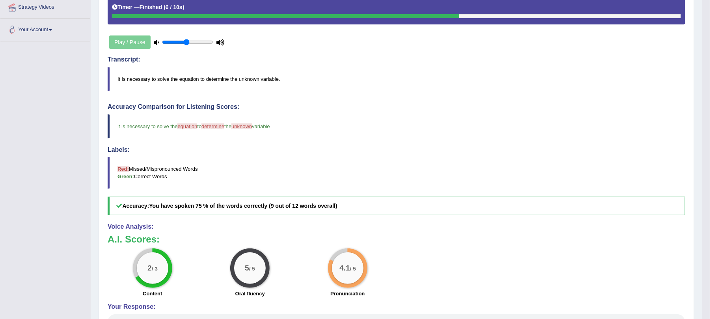
scroll to position [43, 0]
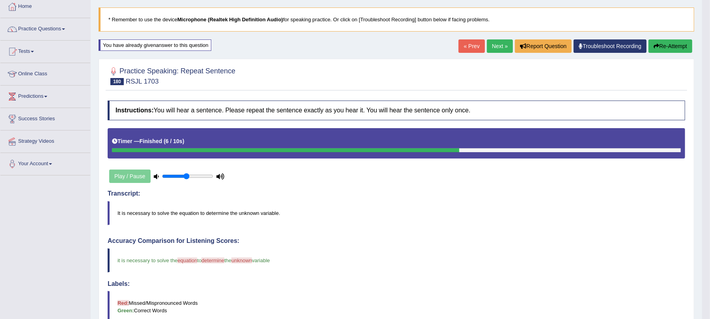
click at [671, 49] on button "Re-Attempt" at bounding box center [671, 45] width 44 height 13
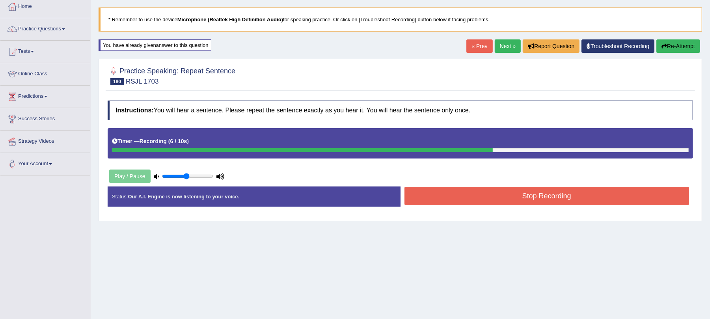
click at [422, 190] on button "Stop Recording" at bounding box center [547, 196] width 285 height 18
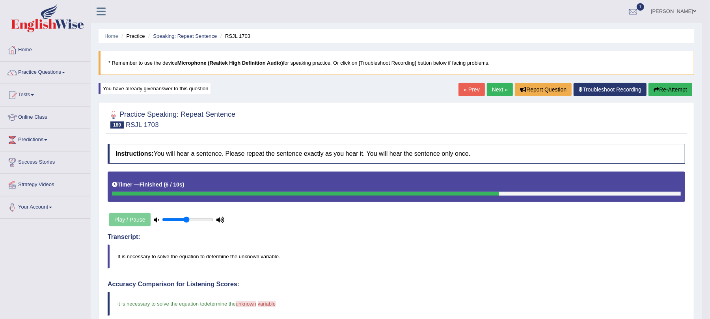
click at [489, 87] on link "Next »" at bounding box center [500, 89] width 26 height 13
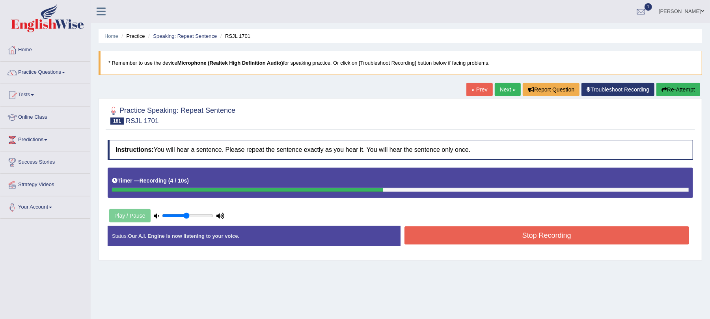
click at [421, 240] on button "Stop Recording" at bounding box center [547, 235] width 285 height 18
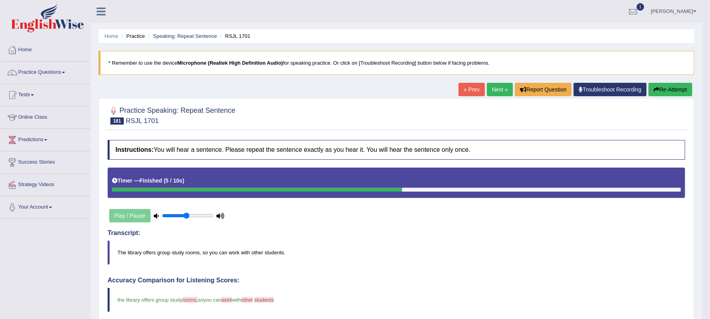
click at [663, 89] on button "Re-Attempt" at bounding box center [671, 89] width 44 height 13
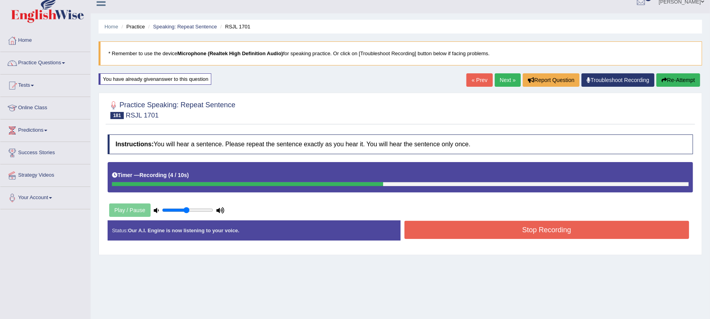
scroll to position [95, 0]
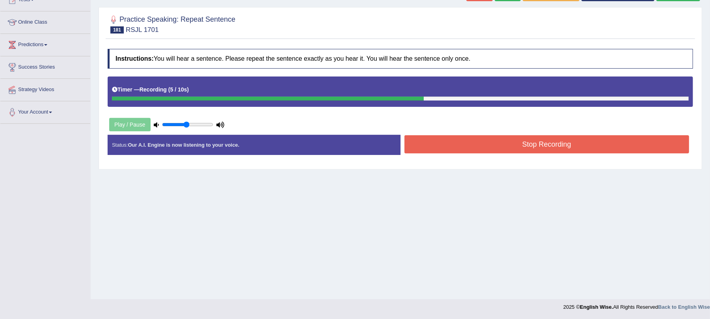
click at [498, 144] on button "Stop Recording" at bounding box center [547, 144] width 285 height 18
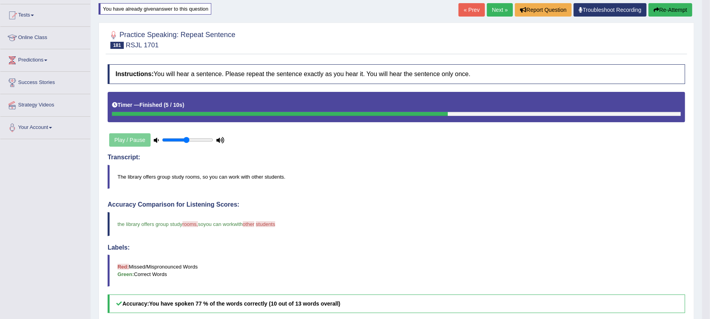
scroll to position [0, 0]
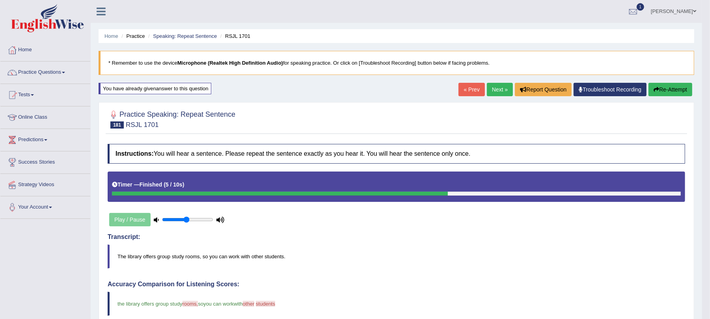
click at [674, 92] on button "Re-Attempt" at bounding box center [671, 89] width 44 height 13
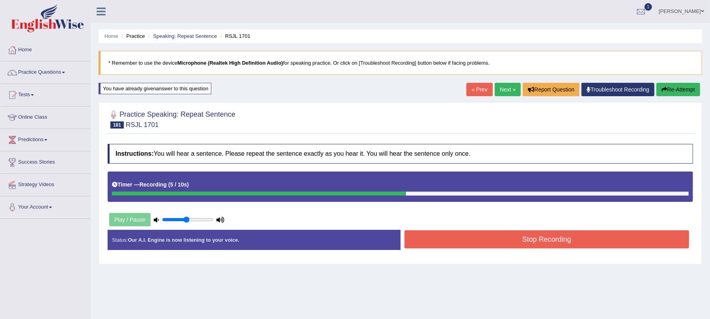
click at [472, 238] on button "Stop Recording" at bounding box center [547, 239] width 285 height 18
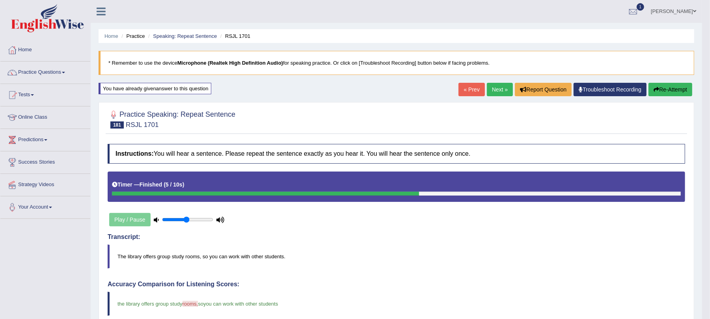
click at [494, 84] on link "Next »" at bounding box center [500, 89] width 26 height 13
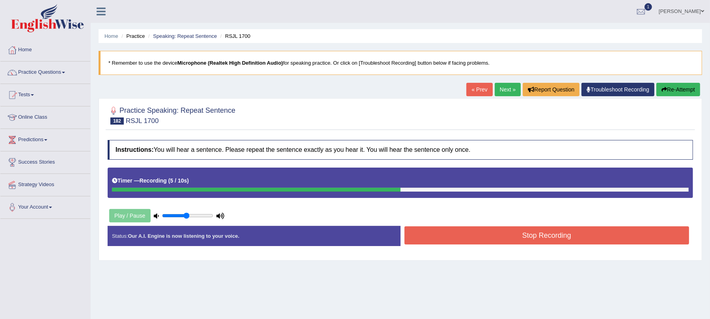
click at [444, 234] on button "Stop Recording" at bounding box center [547, 235] width 285 height 18
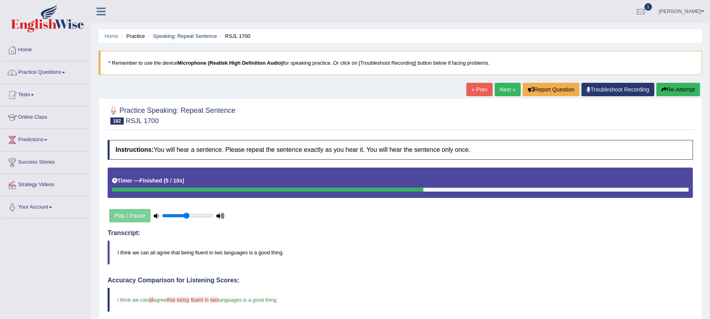
click at [678, 93] on button "Re-Attempt" at bounding box center [678, 89] width 44 height 13
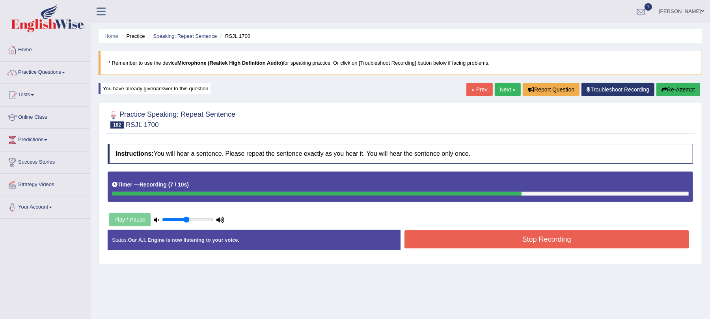
click at [449, 237] on button "Stop Recording" at bounding box center [547, 239] width 285 height 18
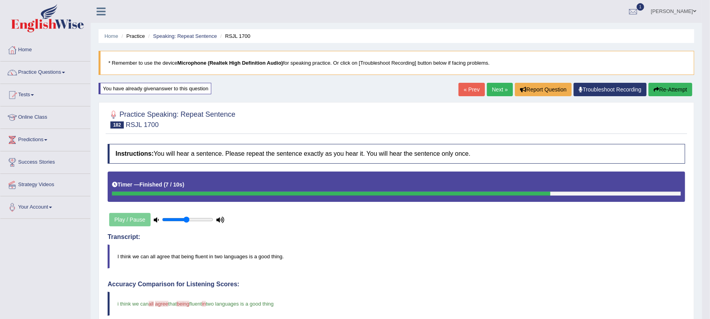
click at [677, 95] on button "Re-Attempt" at bounding box center [671, 89] width 44 height 13
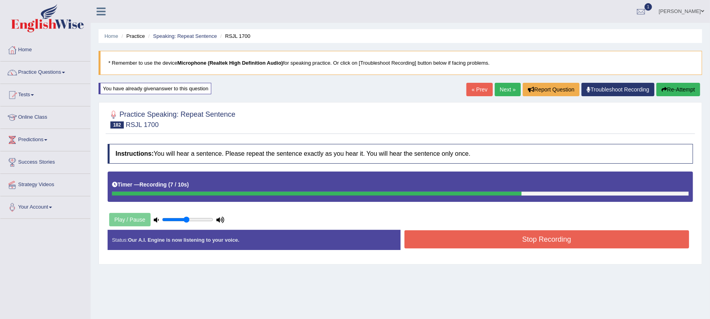
click at [451, 246] on button "Stop Recording" at bounding box center [547, 239] width 285 height 18
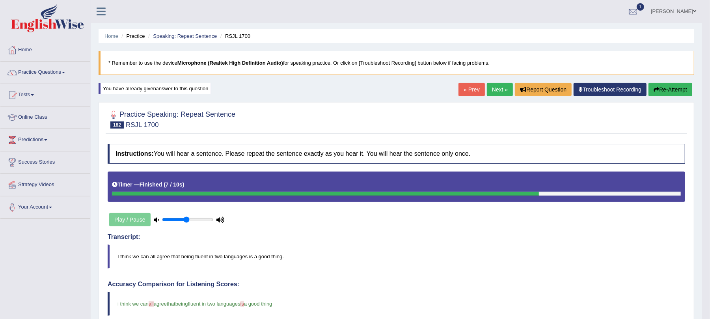
click at [679, 82] on div "Home Practice Speaking: Repeat Sentence RSJL 1700 * Remember to use the device …" at bounding box center [397, 275] width 612 height 550
click at [670, 85] on button "Re-Attempt" at bounding box center [671, 89] width 44 height 13
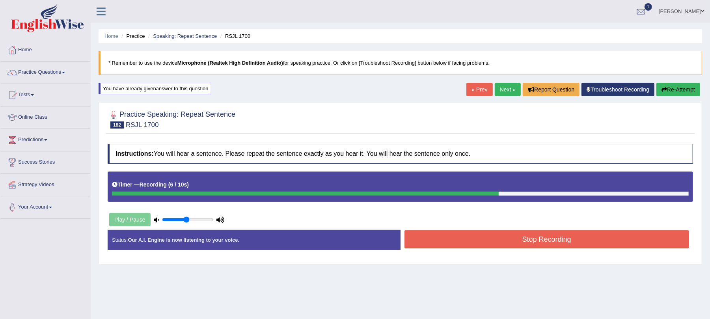
click at [474, 237] on button "Stop Recording" at bounding box center [547, 239] width 285 height 18
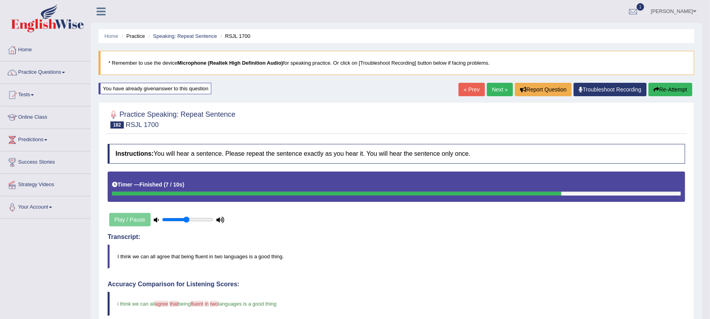
click at [670, 91] on button "Re-Attempt" at bounding box center [671, 89] width 44 height 13
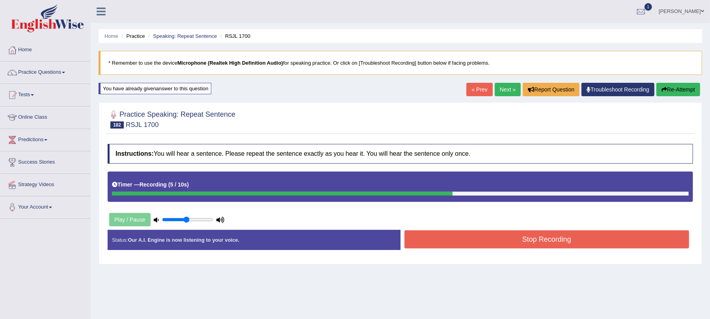
click at [427, 246] on button "Stop Recording" at bounding box center [547, 239] width 285 height 18
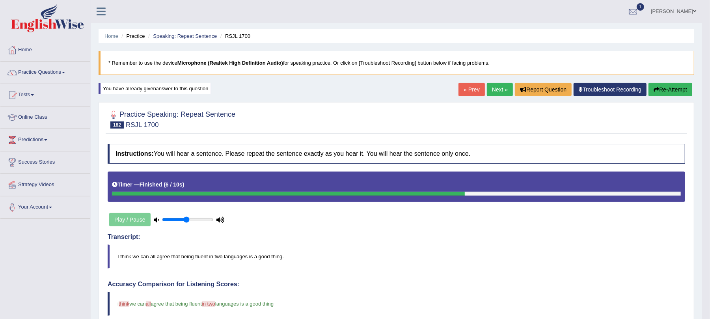
click at [661, 91] on button "Re-Attempt" at bounding box center [671, 89] width 44 height 13
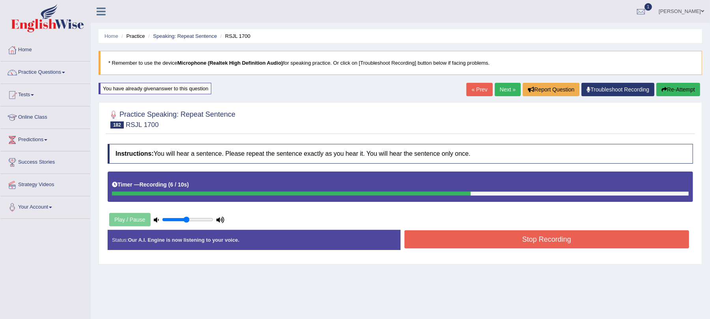
click at [457, 228] on div "Instructions: You will hear a sentence. Please repeat the sentence exactly as y…" at bounding box center [400, 200] width 589 height 120
click at [453, 237] on button "Stop Recording" at bounding box center [547, 239] width 285 height 18
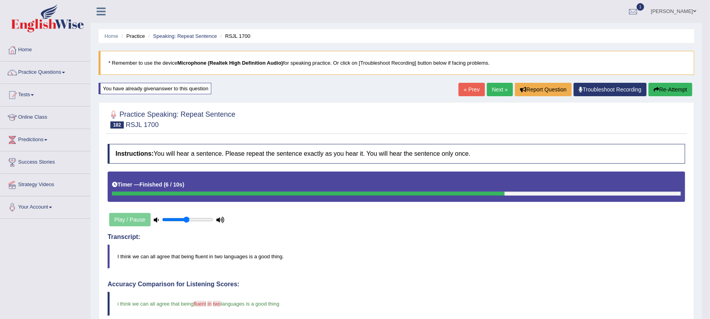
click at [500, 93] on link "Next »" at bounding box center [500, 89] width 26 height 13
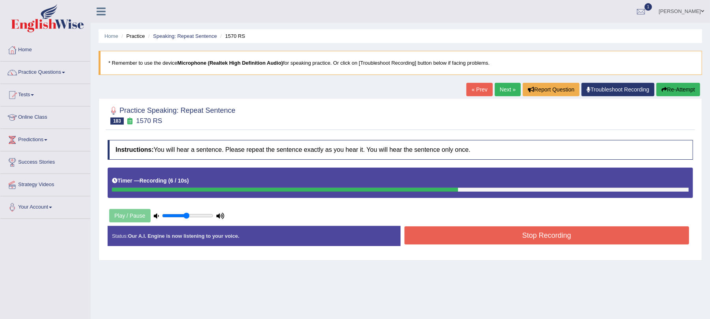
click at [483, 231] on button "Stop Recording" at bounding box center [547, 235] width 285 height 18
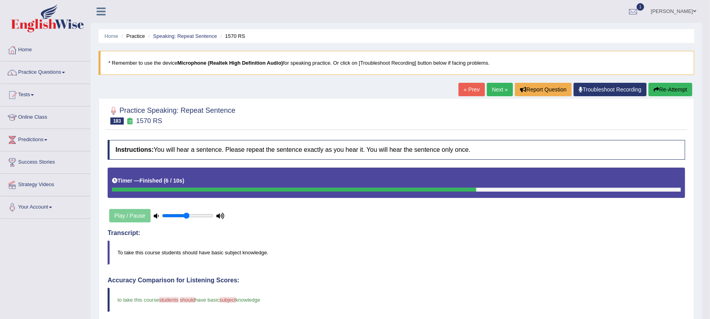
click at [669, 90] on button "Re-Attempt" at bounding box center [671, 89] width 44 height 13
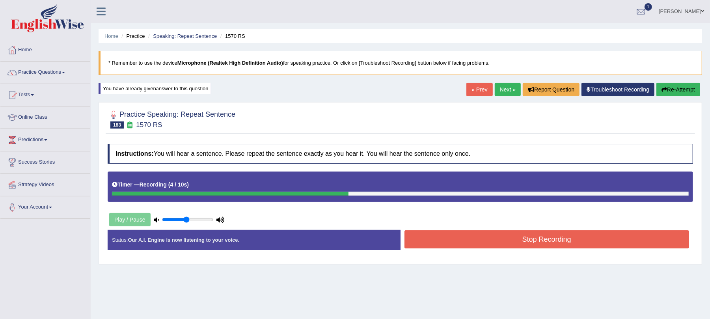
click at [434, 242] on button "Stop Recording" at bounding box center [547, 239] width 285 height 18
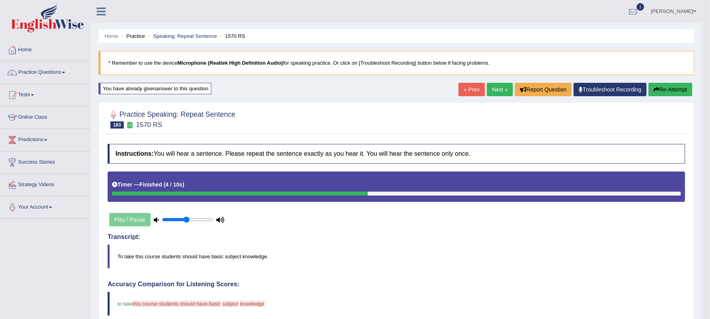
click at [658, 87] on button "Re-Attempt" at bounding box center [671, 89] width 44 height 13
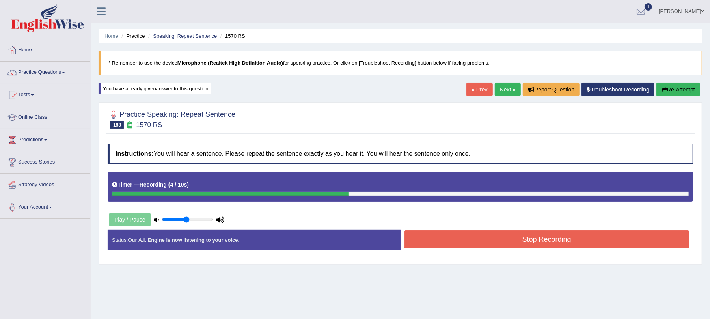
click at [420, 243] on button "Stop Recording" at bounding box center [547, 239] width 285 height 18
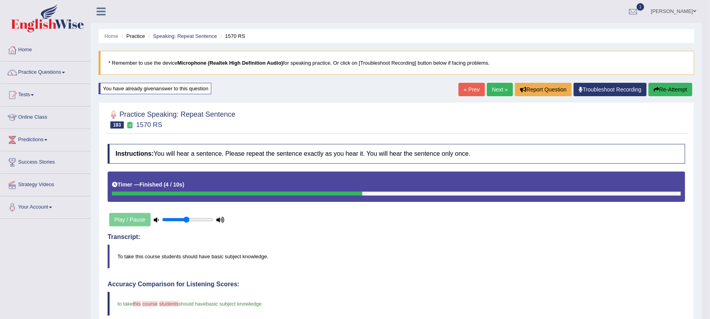
click at [495, 93] on link "Next »" at bounding box center [500, 89] width 26 height 13
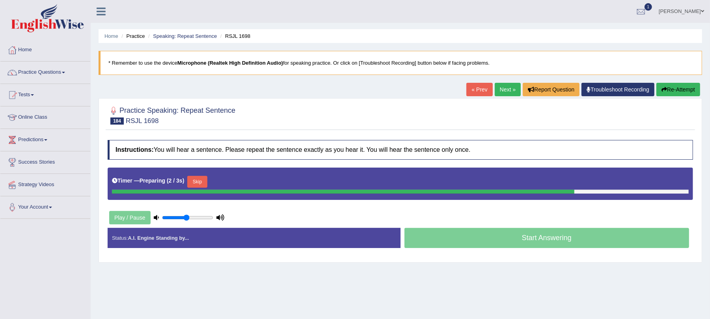
click at [201, 181] on button "Skip" at bounding box center [197, 182] width 20 height 12
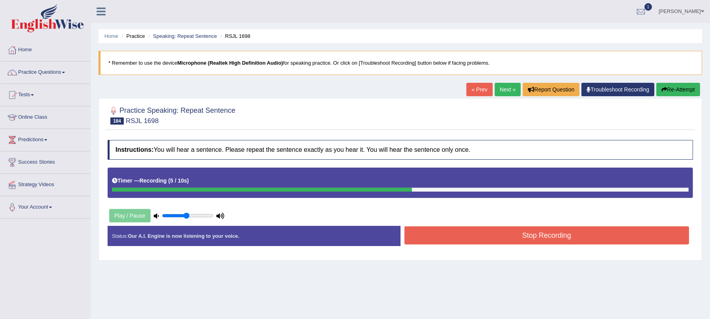
click at [491, 241] on button "Stop Recording" at bounding box center [547, 235] width 285 height 18
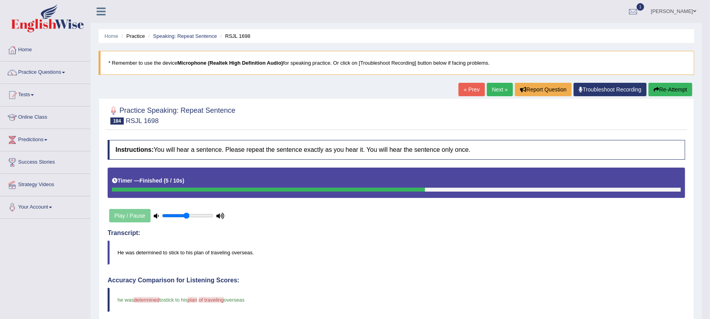
click at [670, 84] on button "Re-Attempt" at bounding box center [671, 89] width 44 height 13
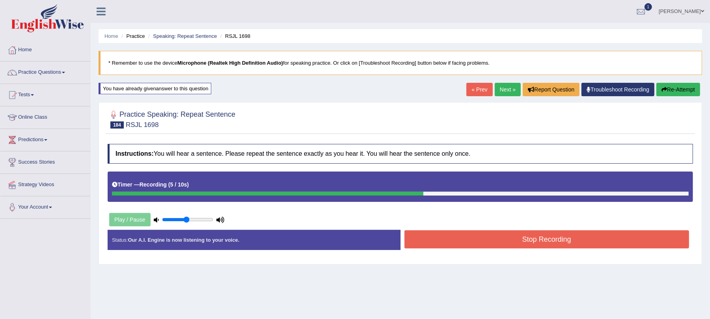
click at [446, 233] on button "Stop Recording" at bounding box center [547, 239] width 285 height 18
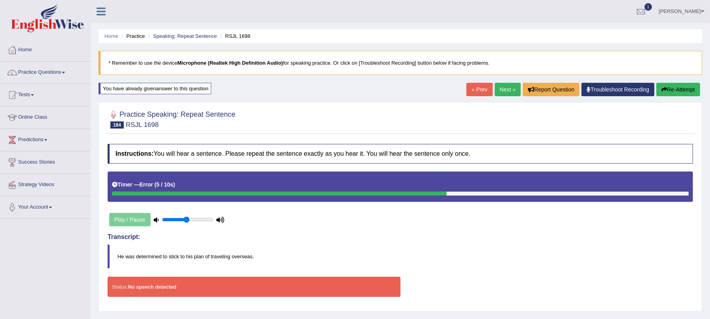
click at [677, 84] on button "Re-Attempt" at bounding box center [678, 89] width 44 height 13
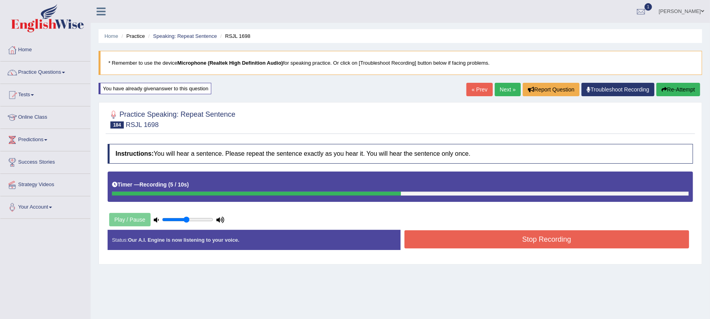
click at [431, 241] on button "Stop Recording" at bounding box center [547, 239] width 285 height 18
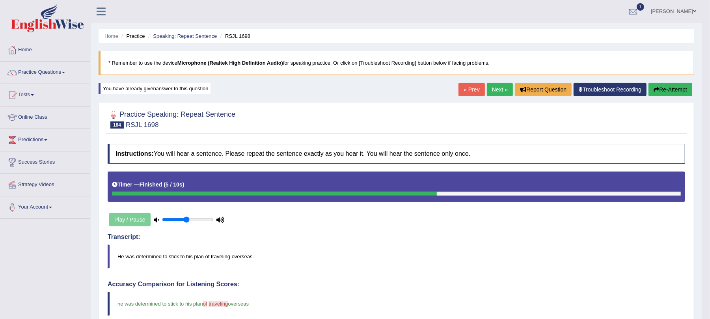
click at [496, 91] on link "Next »" at bounding box center [500, 89] width 26 height 13
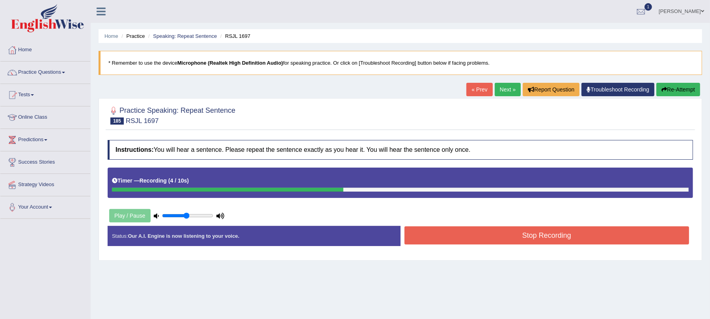
click at [494, 239] on button "Stop Recording" at bounding box center [547, 235] width 285 height 18
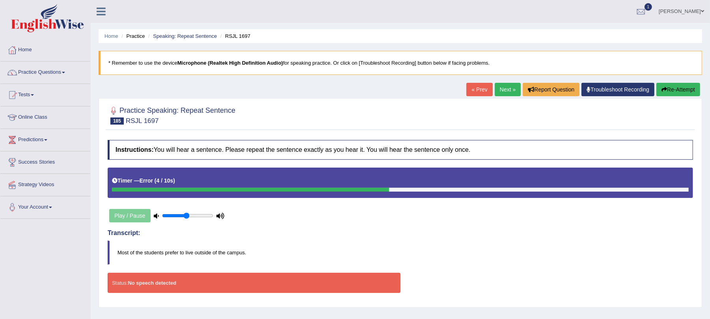
click at [662, 90] on icon "button" at bounding box center [665, 90] width 6 height 6
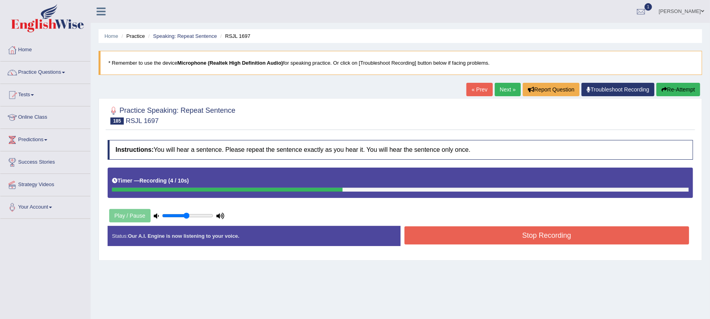
click at [438, 240] on button "Stop Recording" at bounding box center [547, 235] width 285 height 18
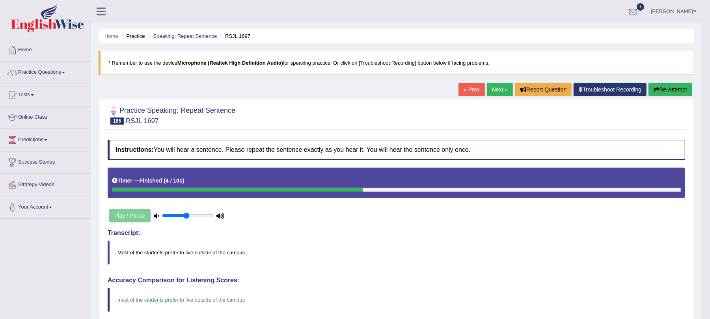
click at [497, 88] on link "Next »" at bounding box center [500, 89] width 26 height 13
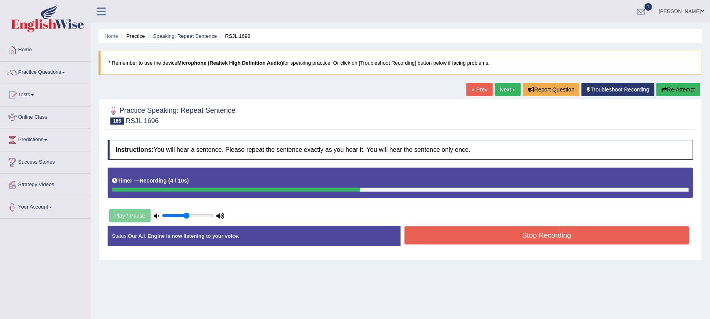
click at [436, 229] on button "Stop Recording" at bounding box center [547, 235] width 285 height 18
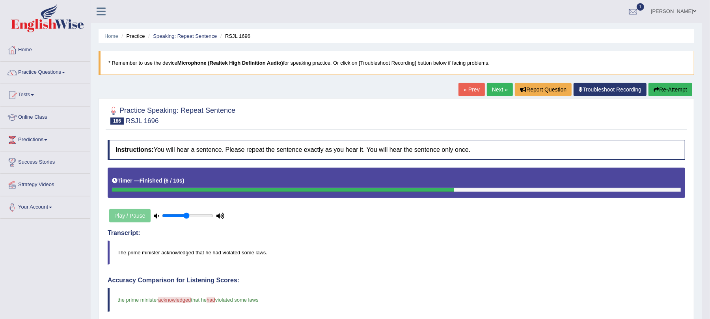
click at [497, 89] on link "Next »" at bounding box center [500, 89] width 26 height 13
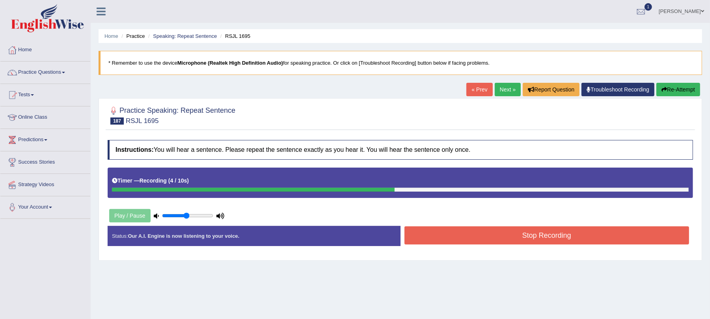
click at [438, 237] on button "Stop Recording" at bounding box center [547, 235] width 285 height 18
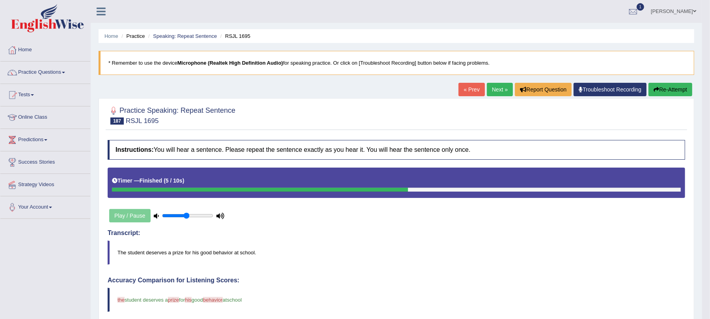
click at [656, 89] on icon "button" at bounding box center [657, 90] width 6 height 6
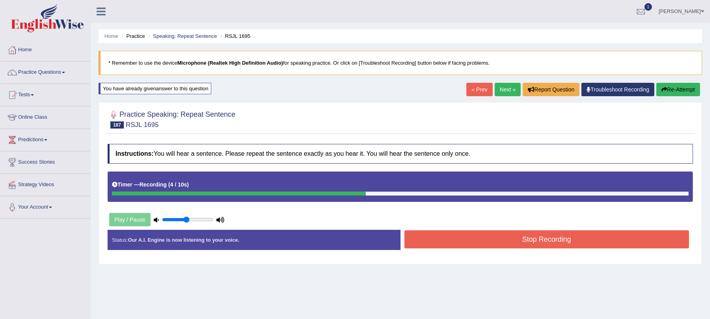
click at [506, 239] on button "Stop Recording" at bounding box center [547, 239] width 285 height 18
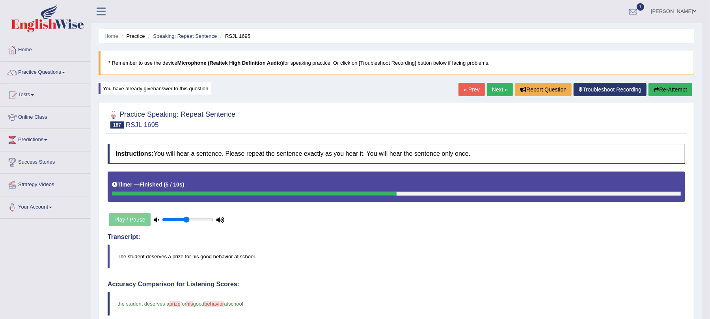
click at [494, 92] on link "Next »" at bounding box center [500, 89] width 26 height 13
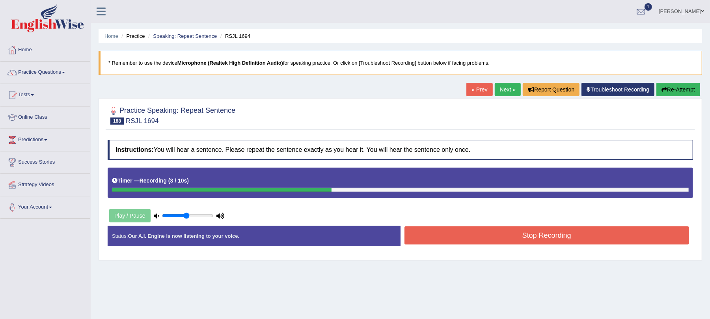
click at [435, 237] on button "Stop Recording" at bounding box center [547, 235] width 285 height 18
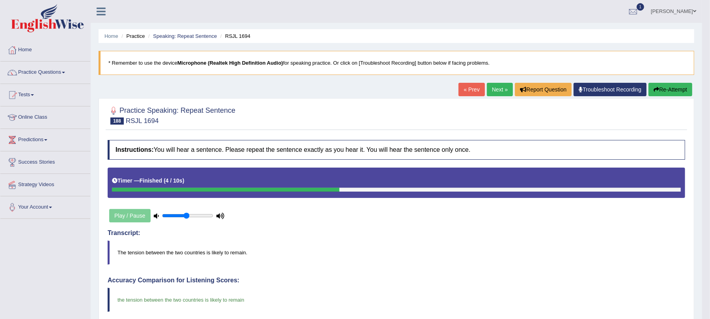
click at [500, 95] on link "Next »" at bounding box center [500, 89] width 26 height 13
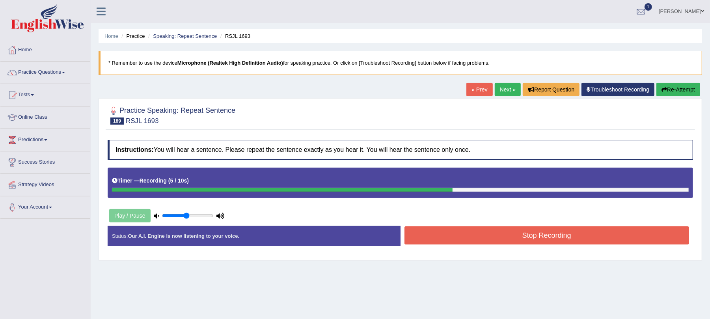
click at [445, 237] on button "Stop Recording" at bounding box center [547, 235] width 285 height 18
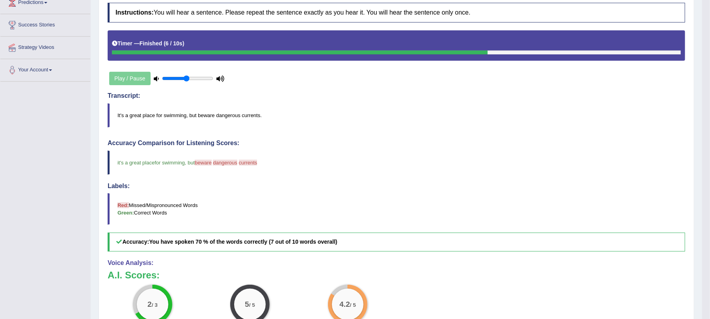
scroll to position [52, 0]
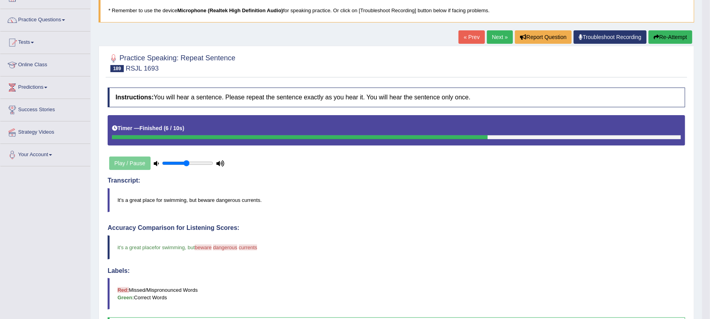
click at [667, 38] on button "Re-Attempt" at bounding box center [671, 36] width 44 height 13
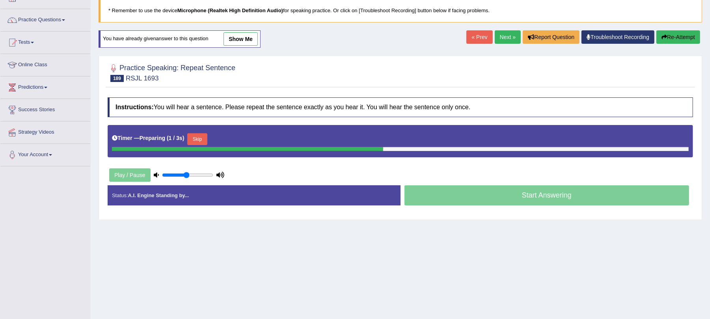
click at [213, 142] on div "Timer — Preparing ( 1 / 3s ) Skip" at bounding box center [400, 139] width 577 height 16
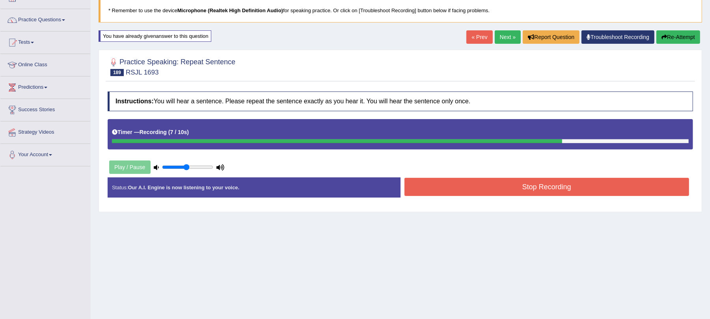
click at [482, 190] on button "Stop Recording" at bounding box center [547, 187] width 285 height 18
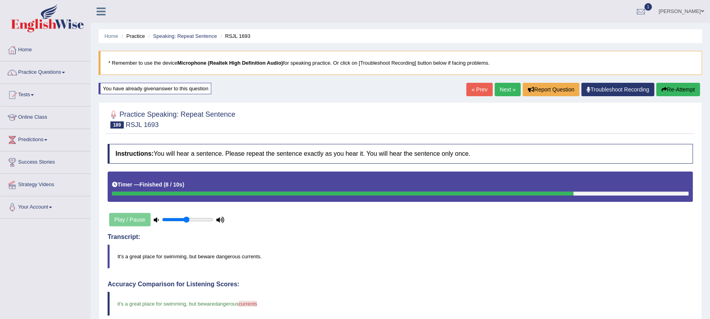
click at [505, 93] on link "Next »" at bounding box center [508, 89] width 26 height 13
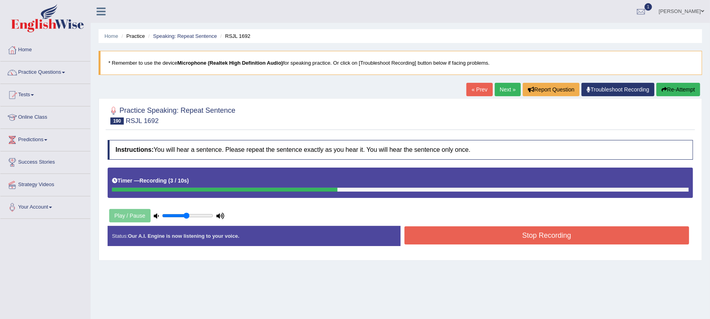
click at [433, 241] on button "Stop Recording" at bounding box center [547, 235] width 285 height 18
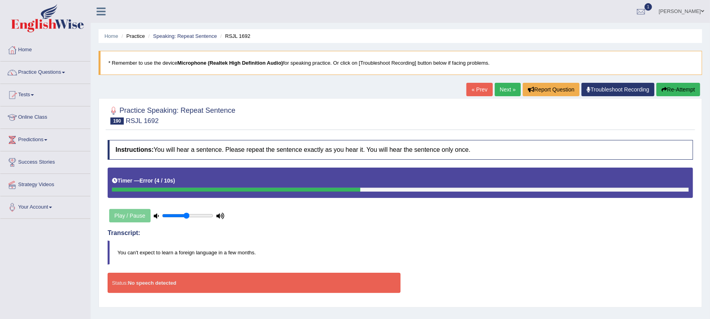
click at [26, 95] on link "Tests" at bounding box center [45, 94] width 90 height 20
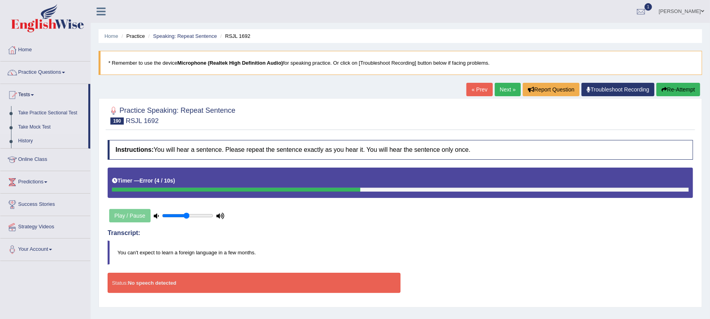
click at [35, 127] on link "Take Mock Test" at bounding box center [52, 127] width 74 height 14
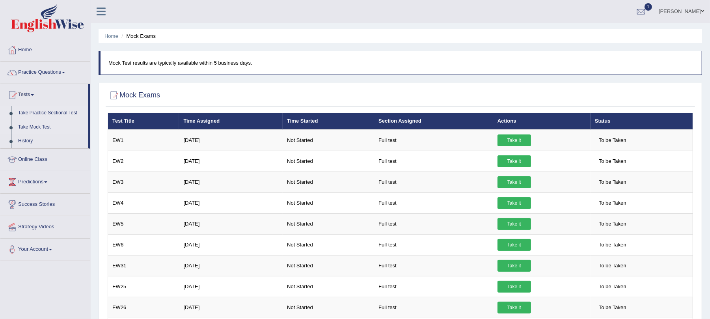
click at [39, 111] on link "Take Practice Sectional Test" at bounding box center [52, 113] width 74 height 14
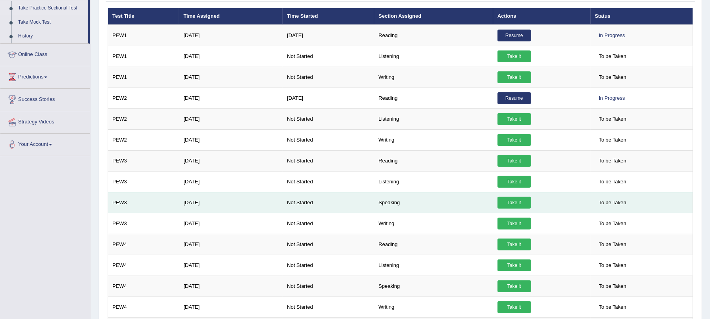
click at [513, 205] on link "Take it" at bounding box center [515, 203] width 34 height 12
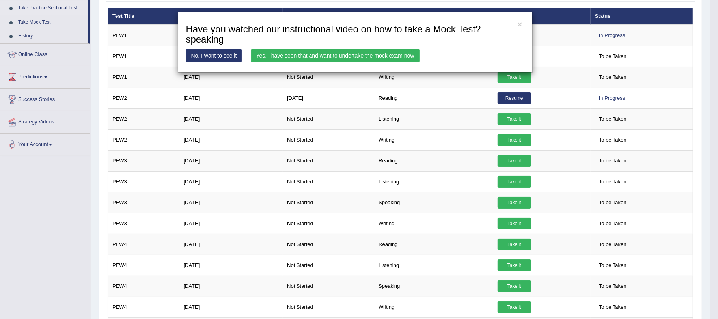
click at [300, 56] on link "Yes, I have seen that and want to undertake the mock exam now" at bounding box center [335, 55] width 168 height 13
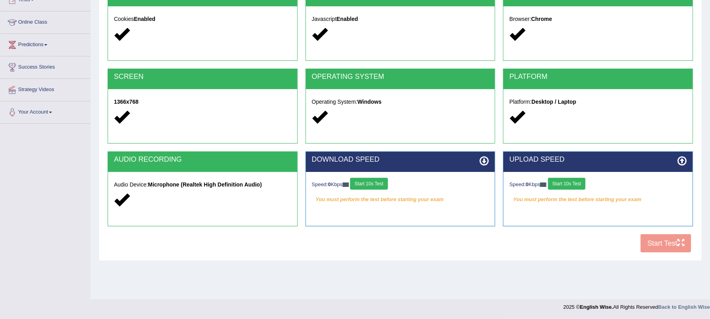
click at [373, 183] on button "Start 10s Test" at bounding box center [368, 184] width 37 height 12
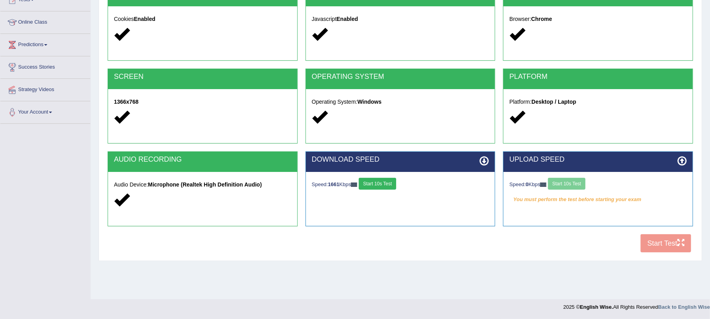
click at [569, 182] on div "Speed: 0 Kbps Start 10s Test" at bounding box center [597, 185] width 177 height 14
click at [557, 179] on button "Start 10s Test" at bounding box center [566, 184] width 37 height 12
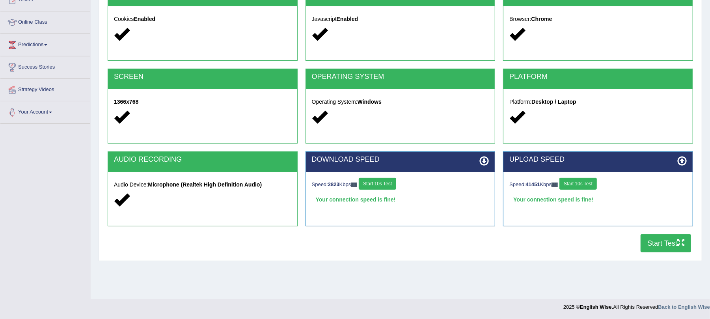
click at [661, 243] on button "Start Test" at bounding box center [666, 243] width 50 height 18
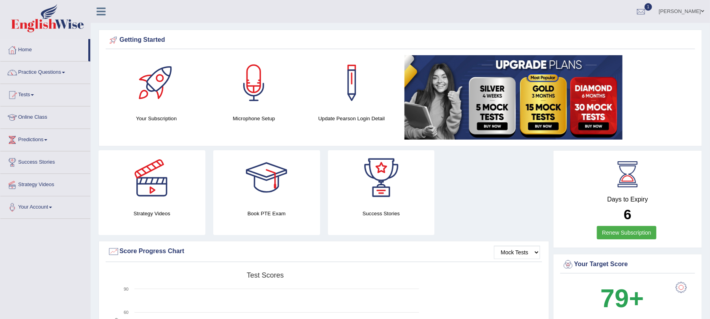
click at [46, 73] on link "Practice Questions" at bounding box center [45, 72] width 90 height 20
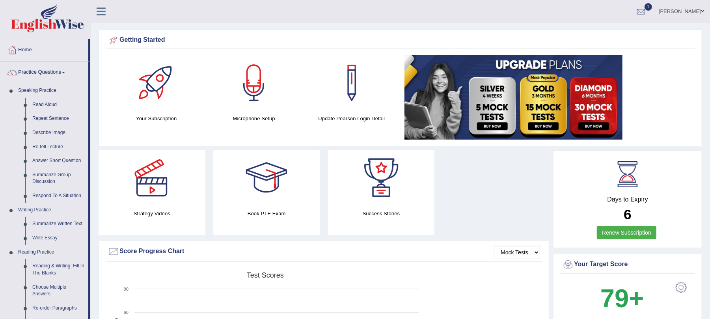
click at [54, 73] on link "Practice Questions" at bounding box center [44, 72] width 88 height 20
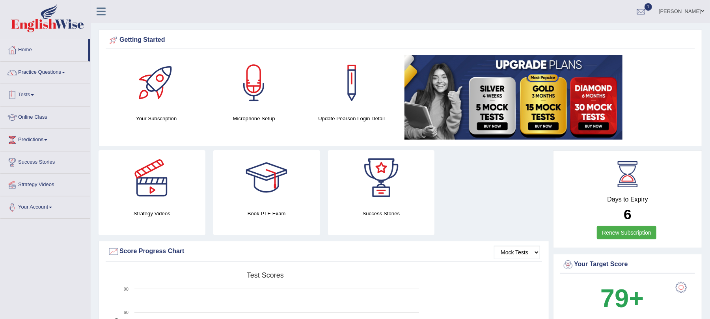
click at [26, 99] on link "Tests" at bounding box center [45, 94] width 90 height 20
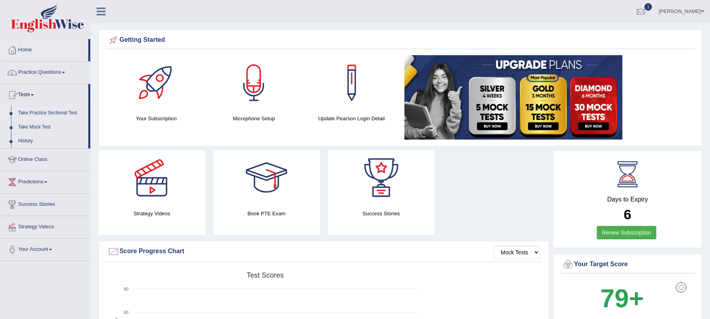
click at [28, 112] on link "Take Practice Sectional Test" at bounding box center [52, 113] width 74 height 14
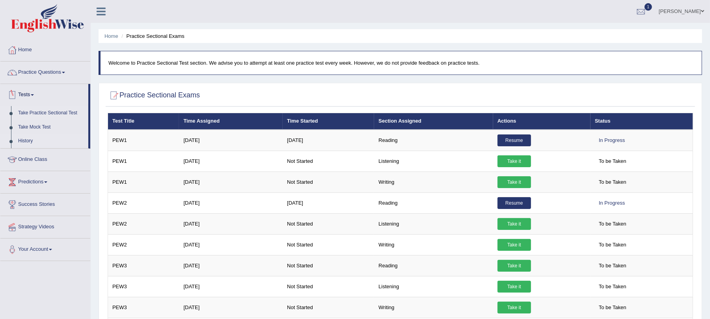
click at [30, 139] on link "History" at bounding box center [52, 141] width 74 height 14
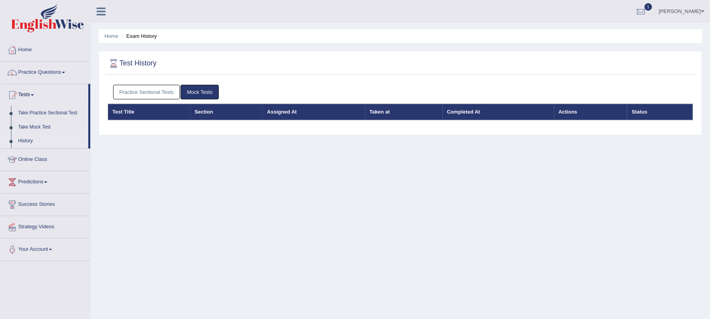
click at [196, 91] on link "Mock Tests" at bounding box center [200, 92] width 38 height 15
click at [152, 93] on link "Practice Sectional Tests" at bounding box center [146, 92] width 67 height 15
click at [166, 94] on link "Practice Sectional Tests" at bounding box center [146, 92] width 67 height 15
click at [41, 138] on link "History" at bounding box center [52, 141] width 74 height 14
click at [142, 90] on link "Practice Sectional Tests" at bounding box center [146, 92] width 67 height 15
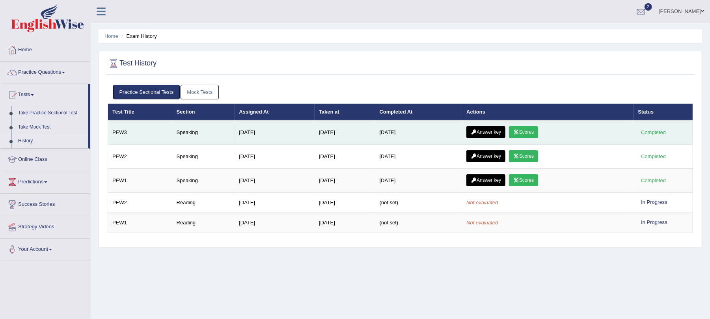
click at [524, 136] on link "Scores" at bounding box center [523, 132] width 29 height 12
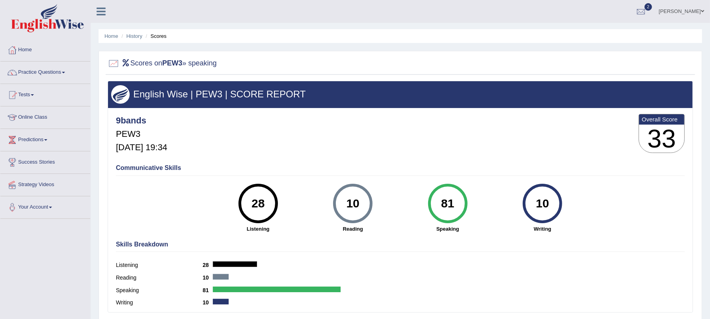
scroll to position [52, 0]
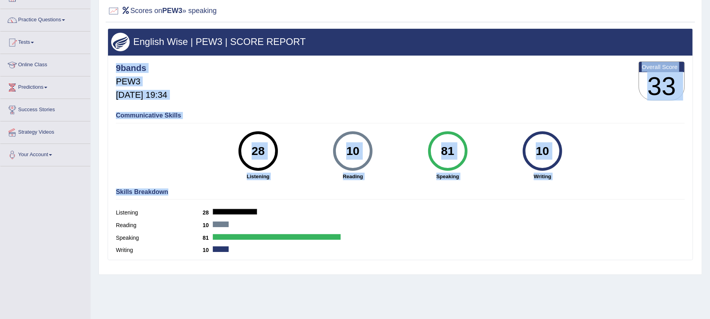
drag, startPoint x: 111, startPoint y: 60, endPoint x: 384, endPoint y: 190, distance: 302.5
click at [384, 190] on div "English Wise | PEW3 | SCORE REPORT 9bands PEW3 [DATE] 19:34 Overall Score 33 Co…" at bounding box center [401, 144] width 586 height 232
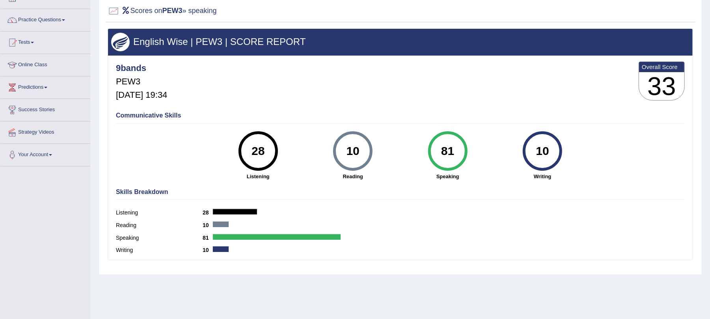
click at [595, 91] on div "9bands PEW3 Sep 1, 2025, 19:34 Overall Score 33" at bounding box center [400, 83] width 573 height 47
click at [682, 144] on div "Communicative Skills 28 Listening 10 Reading 81 Speaking 10 Writing" at bounding box center [400, 145] width 573 height 75
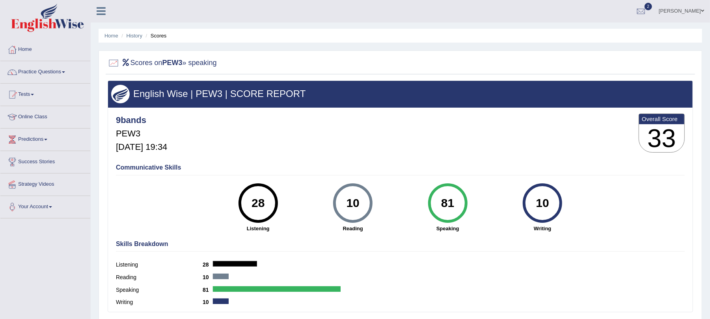
scroll to position [0, 0]
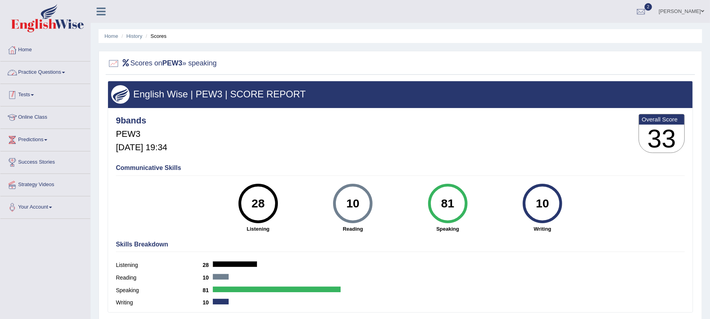
click at [19, 97] on link "Tests" at bounding box center [45, 94] width 90 height 20
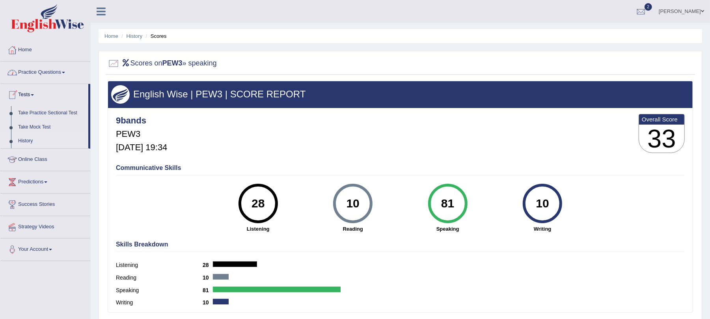
click at [23, 139] on link "History" at bounding box center [52, 141] width 74 height 14
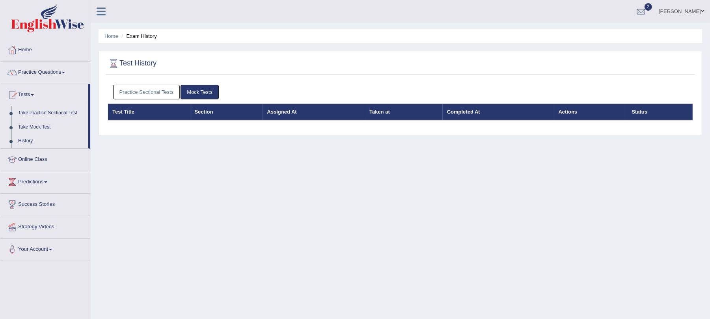
click at [159, 95] on link "Practice Sectional Tests" at bounding box center [146, 92] width 67 height 15
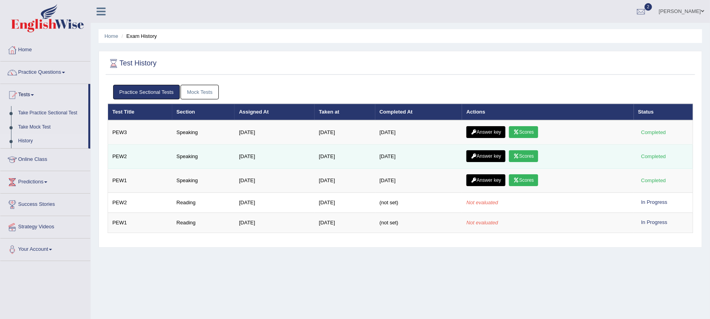
click at [524, 155] on link "Scores" at bounding box center [523, 156] width 29 height 12
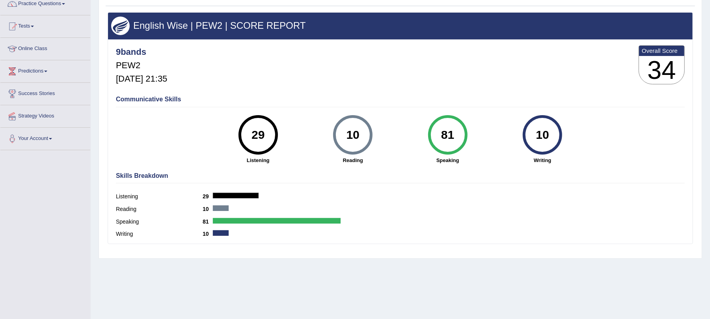
scroll to position [43, 0]
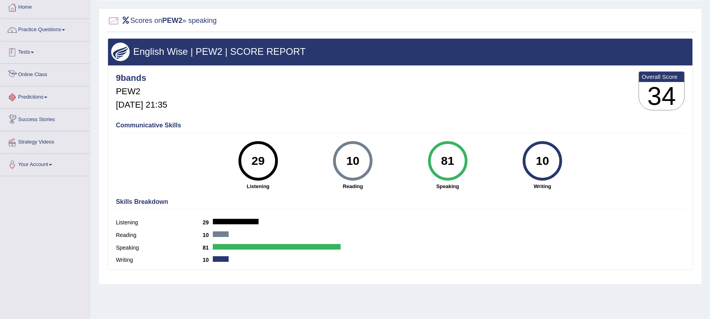
click at [38, 48] on link "Tests" at bounding box center [45, 51] width 90 height 20
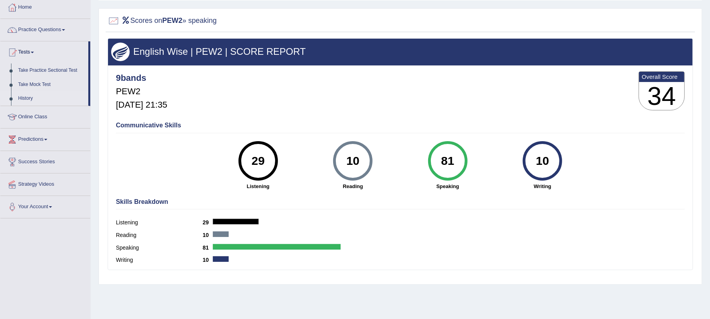
click at [28, 97] on link "History" at bounding box center [52, 98] width 74 height 14
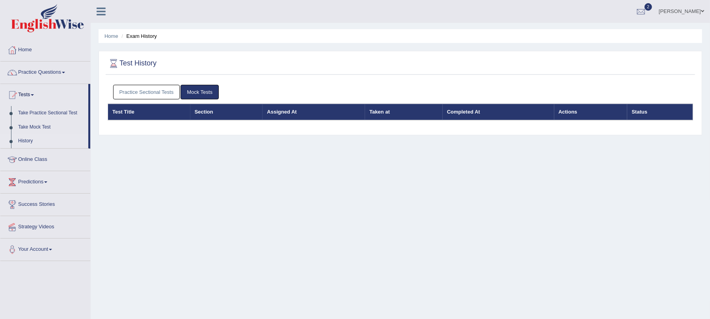
click at [142, 92] on link "Practice Sectional Tests" at bounding box center [146, 92] width 67 height 15
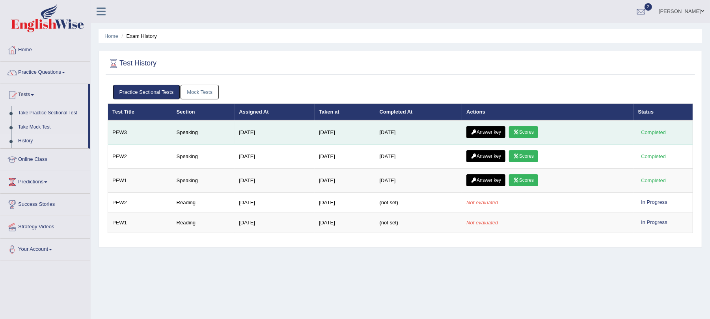
click at [519, 130] on icon at bounding box center [516, 132] width 6 height 5
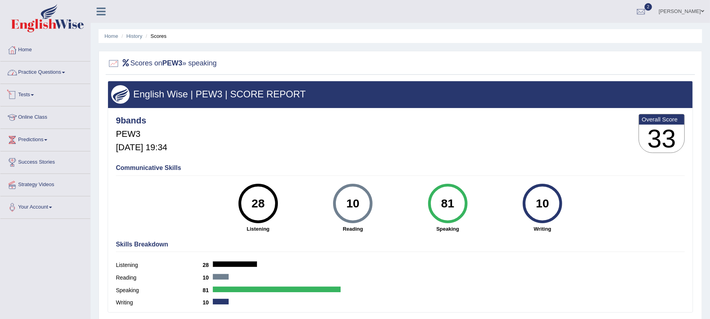
click at [26, 95] on link "Tests" at bounding box center [45, 94] width 90 height 20
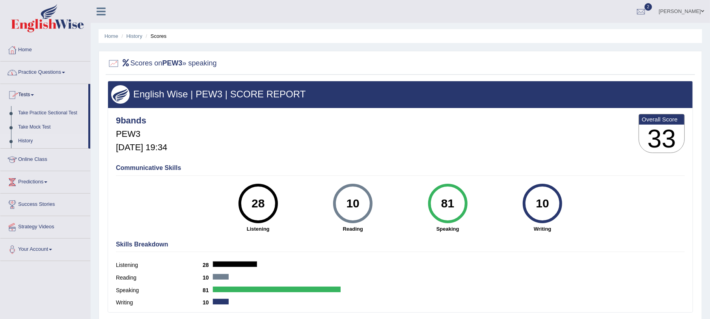
click at [19, 145] on link "History" at bounding box center [52, 141] width 74 height 14
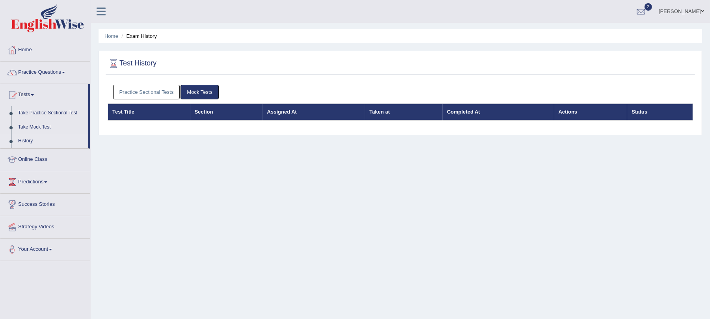
click at [158, 94] on link "Practice Sectional Tests" at bounding box center [146, 92] width 67 height 15
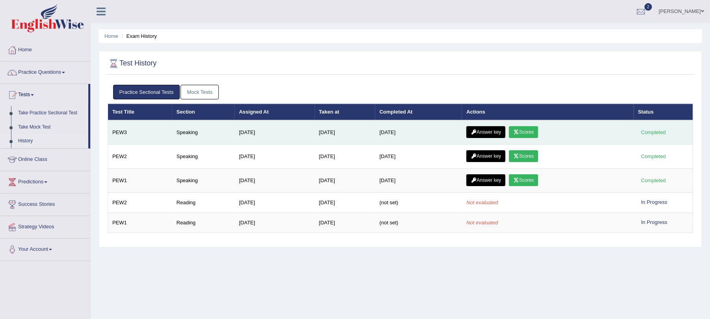
click at [495, 133] on link "Answer key" at bounding box center [485, 132] width 39 height 12
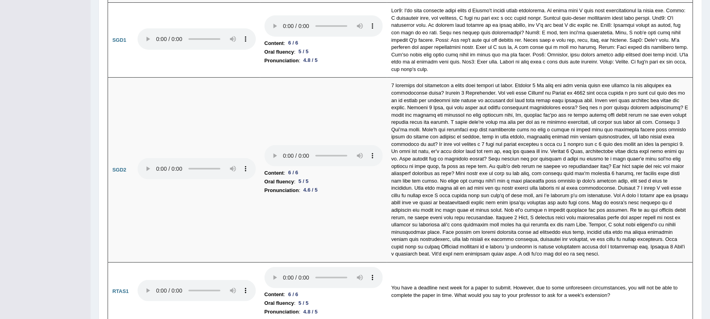
scroll to position [2397, 0]
